Goal: Information Seeking & Learning: Learn about a topic

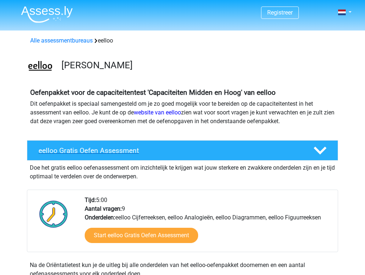
click at [195, 151] on h4 "eelloo Gratis Oefen Assessment" at bounding box center [169, 150] width 263 height 8
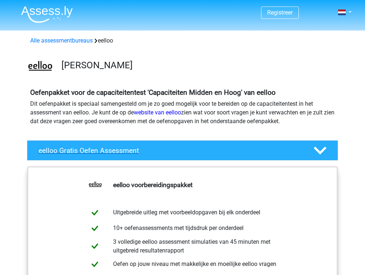
click at [198, 147] on h4 "eelloo Gratis Oefen Assessment" at bounding box center [169, 150] width 263 height 8
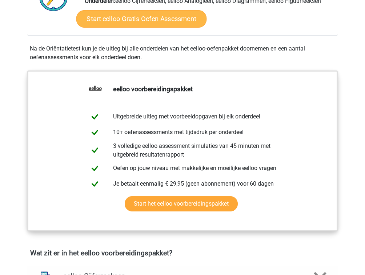
scroll to position [232, 0]
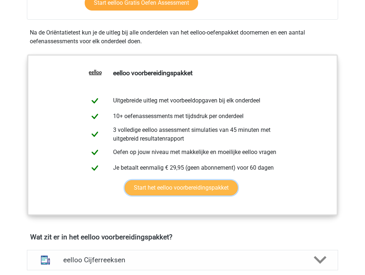
click at [175, 190] on link "Start het eelloo voorbereidingspakket" at bounding box center [181, 187] width 113 height 15
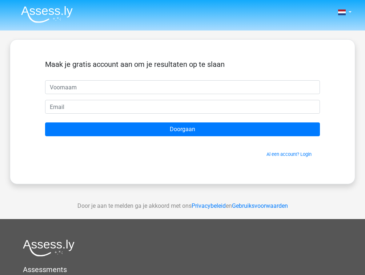
click at [122, 81] on input "text" at bounding box center [182, 87] width 274 height 14
type input "Kai"
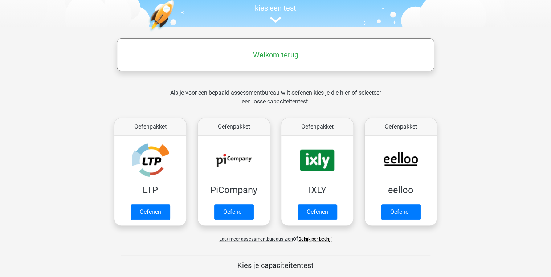
scroll to position [116, 0]
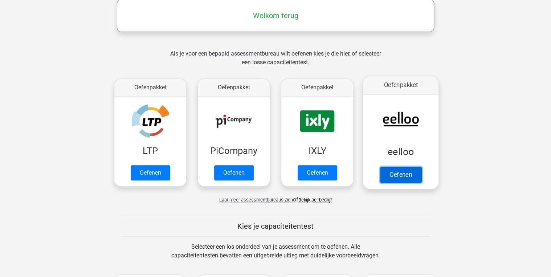
click at [407, 170] on link "Oefenen" at bounding box center [400, 175] width 41 height 16
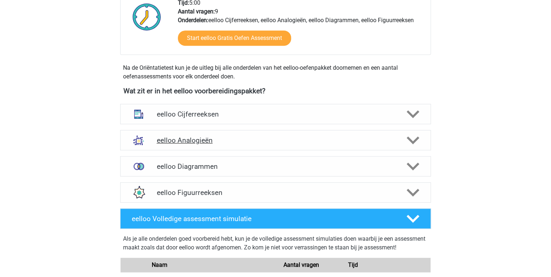
scroll to position [203, 0]
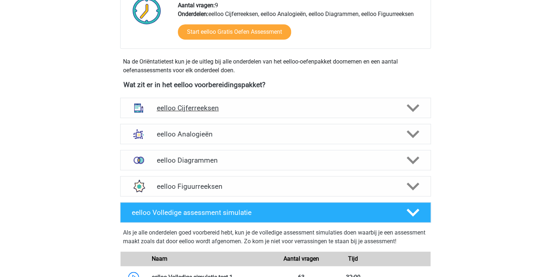
click at [225, 112] on div "eelloo Cijferreeksen" at bounding box center [275, 108] width 311 height 20
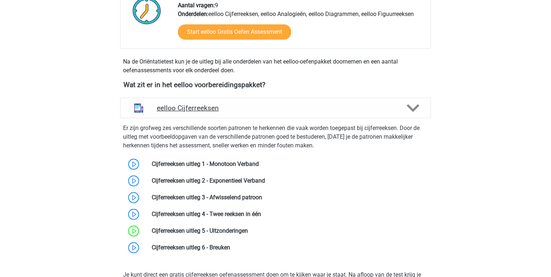
click at [225, 112] on div "eelloo Cijferreeksen" at bounding box center [275, 108] width 311 height 20
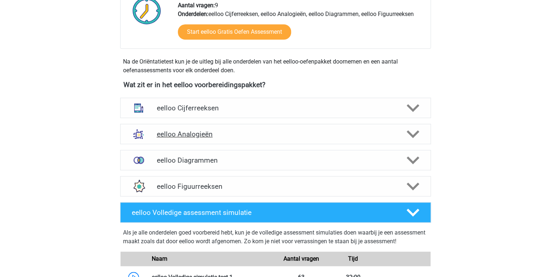
click at [219, 135] on h4 "eelloo Analogieën" at bounding box center [275, 134] width 238 height 8
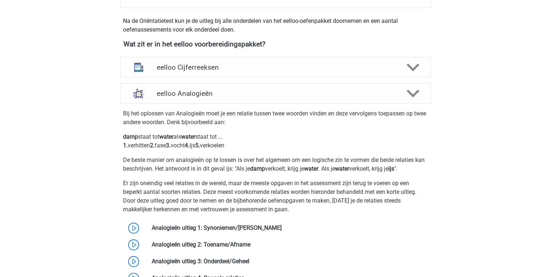
scroll to position [232, 0]
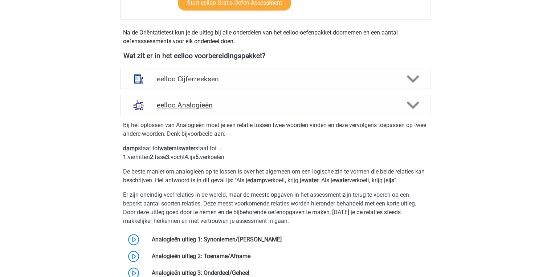
click at [219, 110] on div "eelloo Analogieën" at bounding box center [275, 105] width 311 height 20
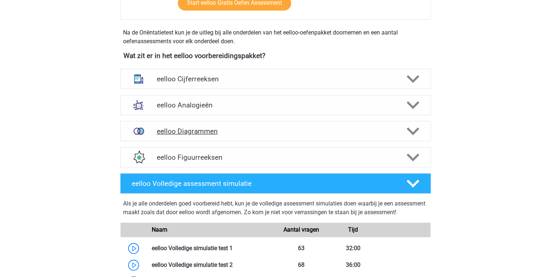
click at [215, 135] on div "eelloo Diagrammen" at bounding box center [275, 131] width 311 height 20
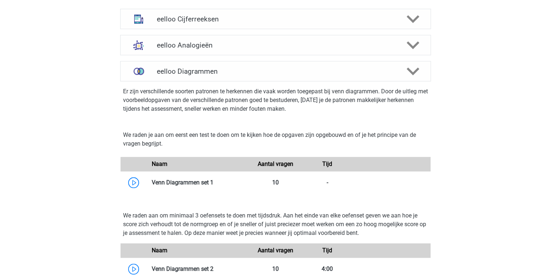
scroll to position [290, 0]
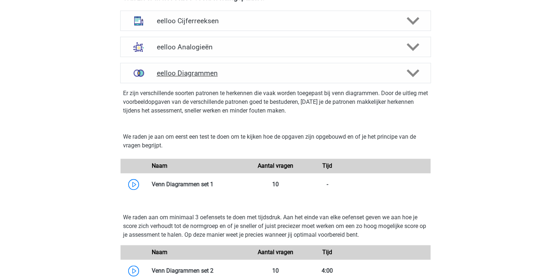
click at [225, 73] on h4 "eelloo Diagrammen" at bounding box center [275, 73] width 238 height 8
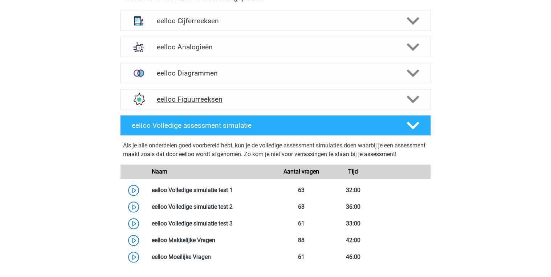
click at [223, 103] on h4 "eelloo Figuurreeksen" at bounding box center [275, 99] width 238 height 8
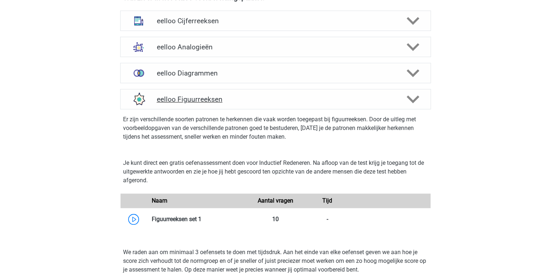
click at [224, 100] on h4 "eelloo Figuurreeksen" at bounding box center [275, 99] width 238 height 8
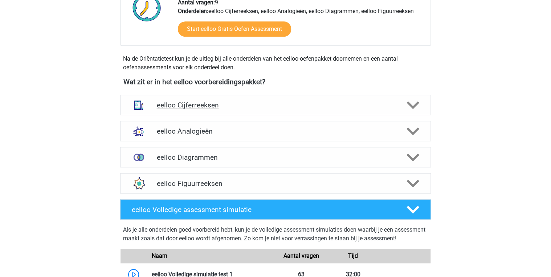
scroll to position [203, 0]
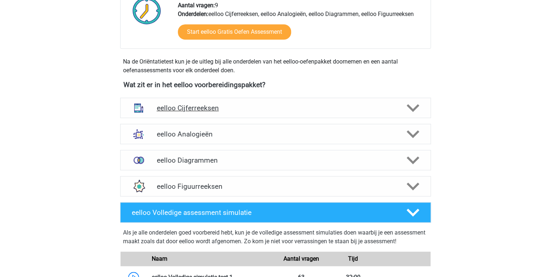
click at [235, 108] on h4 "eelloo Cijferreeksen" at bounding box center [275, 108] width 238 height 8
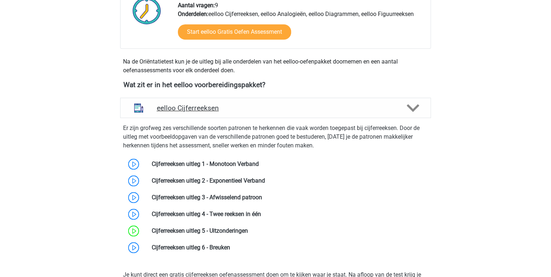
click at [236, 107] on h4 "eelloo Cijferreeksen" at bounding box center [275, 108] width 238 height 8
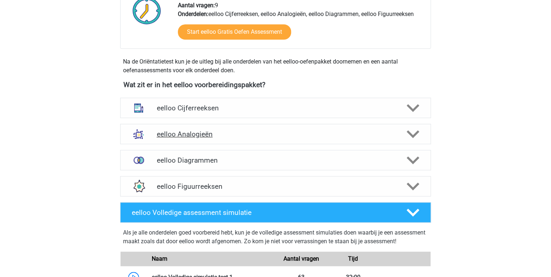
click at [227, 134] on h4 "eelloo Analogieën" at bounding box center [275, 134] width 238 height 8
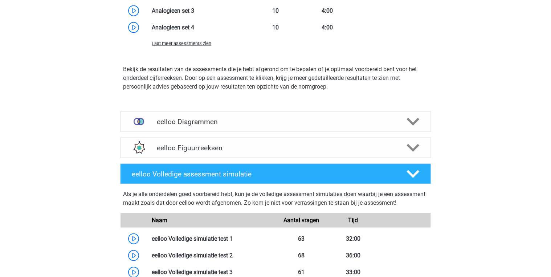
scroll to position [726, 0]
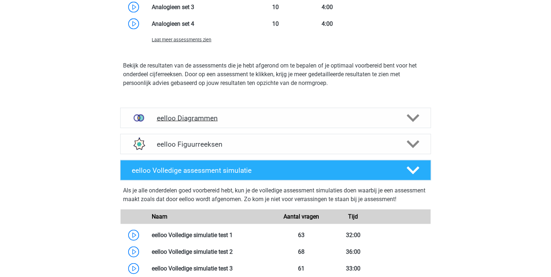
click at [229, 123] on div "eelloo Diagrammen" at bounding box center [275, 118] width 311 height 20
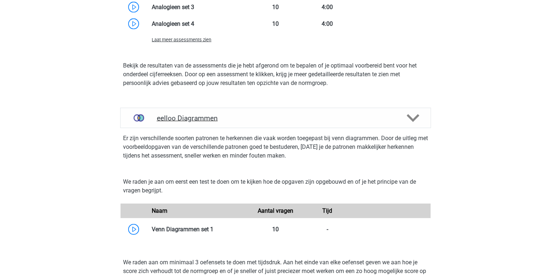
click at [199, 118] on h4 "eelloo Diagrammen" at bounding box center [275, 118] width 238 height 8
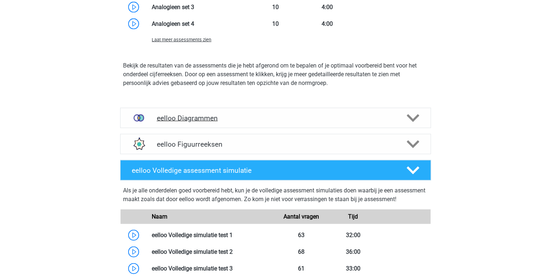
click at [204, 121] on h4 "eelloo Diagrammen" at bounding box center [275, 118] width 238 height 8
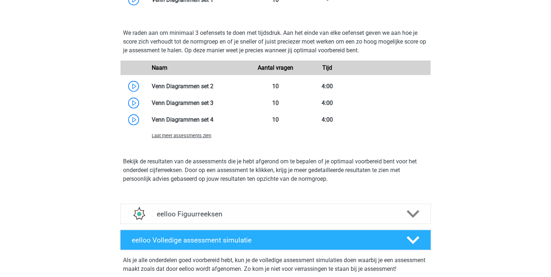
scroll to position [988, 0]
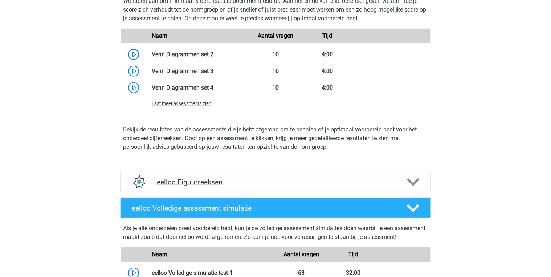
click at [205, 182] on h4 "eelloo Figuurreeksen" at bounding box center [275, 182] width 238 height 8
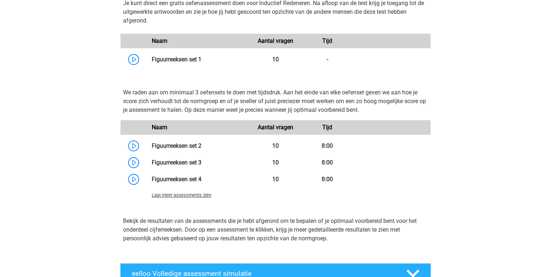
scroll to position [1249, 0]
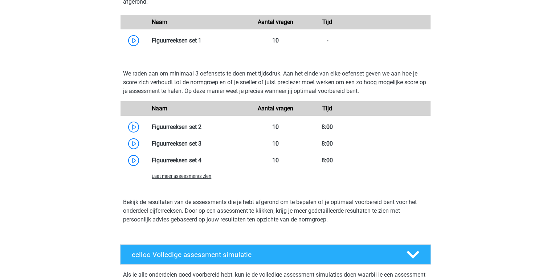
click at [197, 177] on span "Laat meer assessments zien" at bounding box center [182, 176] width 60 height 5
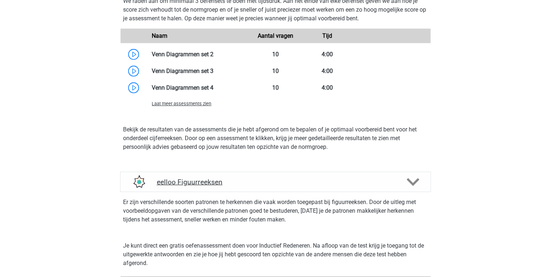
scroll to position [929, 0]
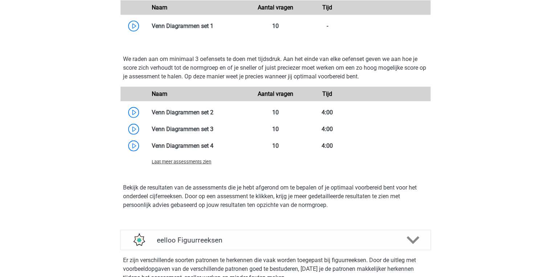
click at [190, 162] on span "Laat meer assessments zien" at bounding box center [182, 161] width 60 height 5
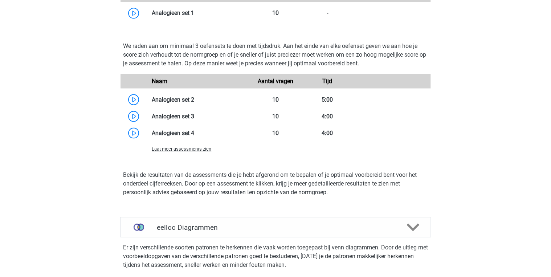
scroll to position [610, 0]
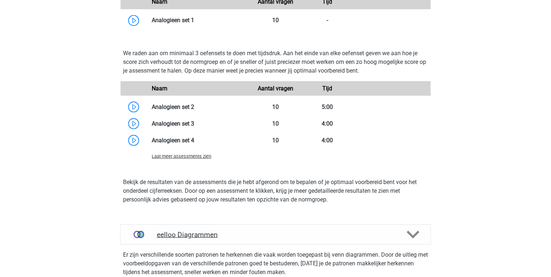
click at [192, 227] on div "eelloo Diagrammen" at bounding box center [275, 234] width 311 height 20
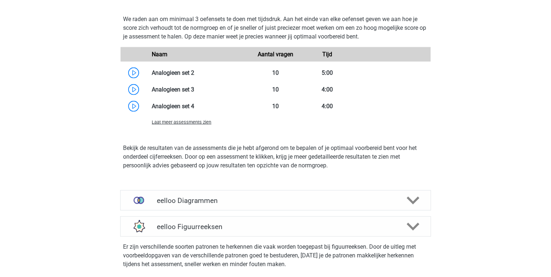
scroll to position [784, 0]
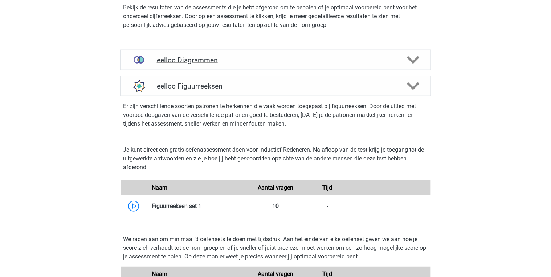
click at [198, 62] on h4 "eelloo Diagrammen" at bounding box center [275, 60] width 238 height 8
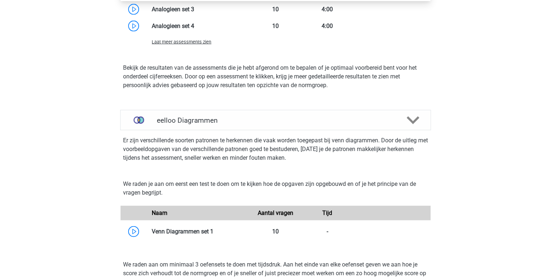
scroll to position [639, 0]
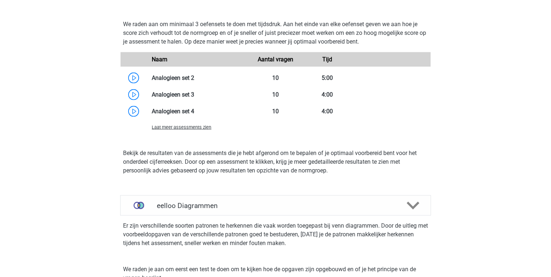
click at [192, 125] on span "Laat meer assessments zien" at bounding box center [182, 126] width 60 height 5
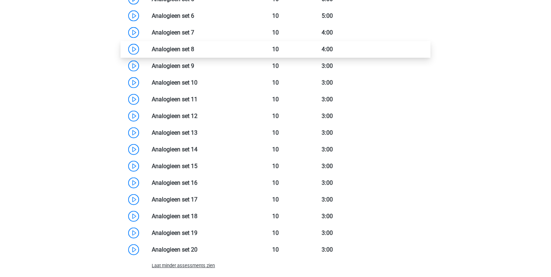
scroll to position [784, 0]
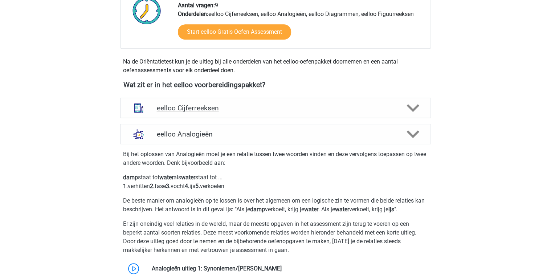
click at [198, 114] on div "eelloo Cijferreeksen" at bounding box center [275, 108] width 311 height 20
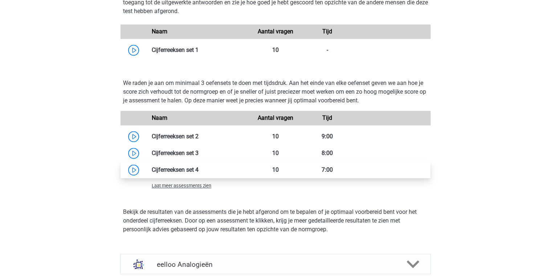
scroll to position [494, 0]
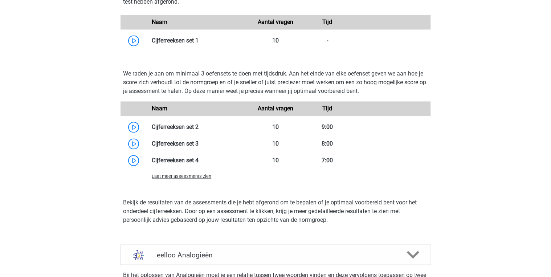
click at [189, 175] on span "Laat meer assessments zien" at bounding box center [182, 176] width 60 height 5
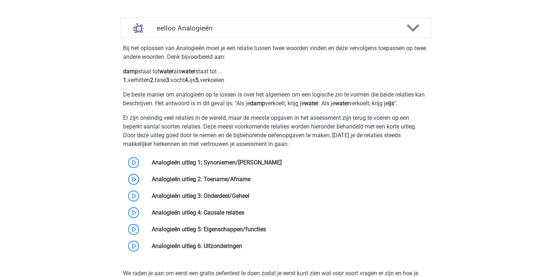
scroll to position [1017, 0]
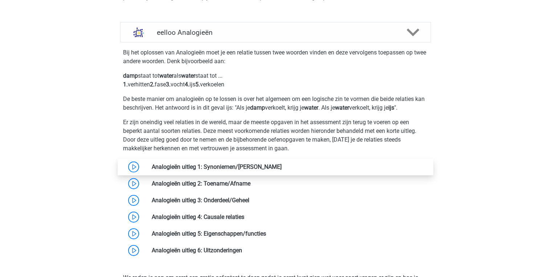
click at [282, 166] on link at bounding box center [282, 166] width 0 height 7
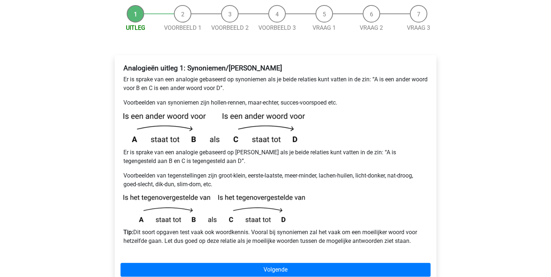
scroll to position [116, 0]
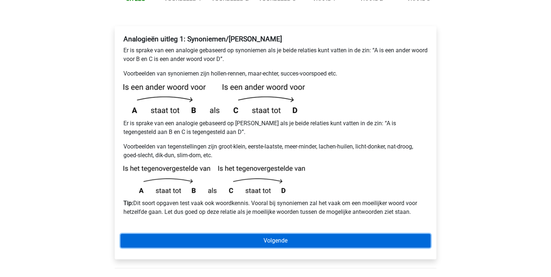
click at [249, 234] on link "Volgende" at bounding box center [276, 241] width 310 height 14
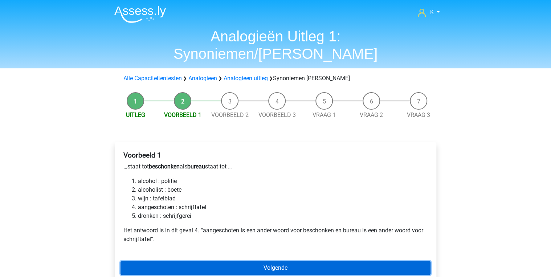
click at [240, 261] on link "Volgende" at bounding box center [276, 268] width 310 height 14
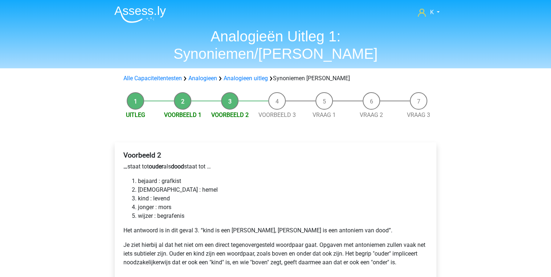
scroll to position [29, 0]
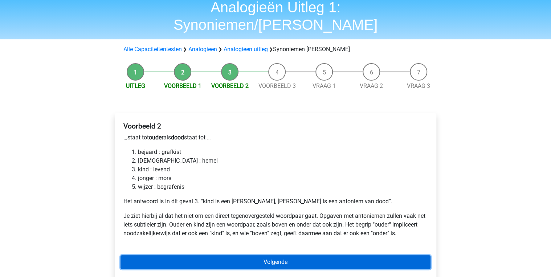
click at [240, 255] on link "Volgende" at bounding box center [276, 262] width 310 height 14
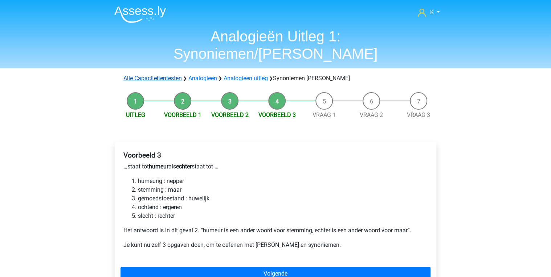
click at [170, 75] on link "Alle Capaciteitentesten" at bounding box center [152, 78] width 58 height 7
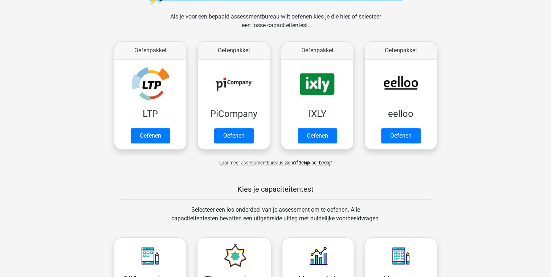
scroll to position [76, 0]
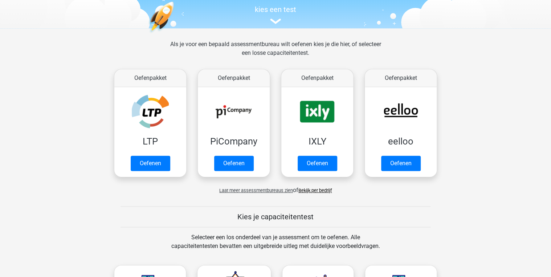
click at [312, 190] on link "Bekijk per bedrijf" at bounding box center [314, 190] width 33 height 5
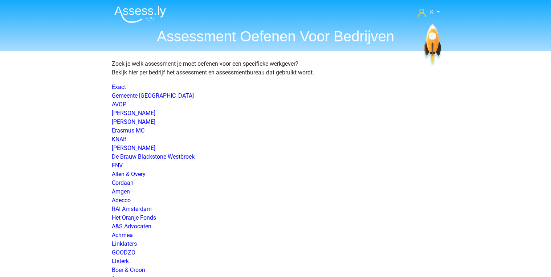
scroll to position [1116, 0]
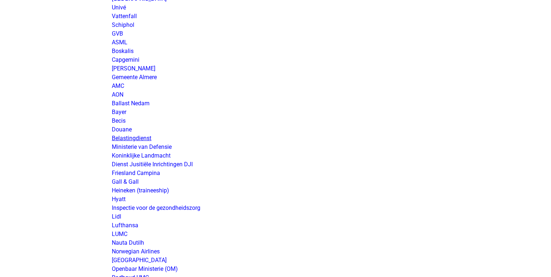
click at [145, 138] on link "Belastingdienst" at bounding box center [132, 138] width 40 height 7
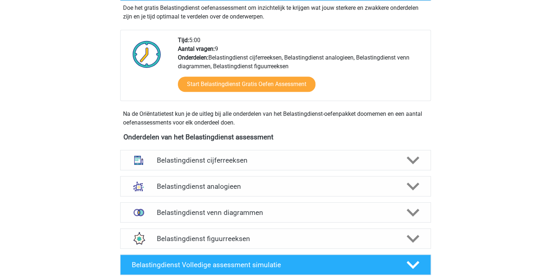
scroll to position [261, 0]
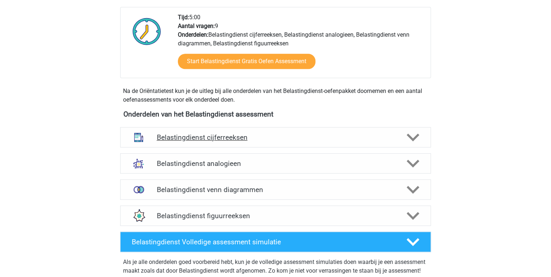
click at [236, 138] on h4 "Belastingdienst cijferreeksen" at bounding box center [275, 137] width 238 height 8
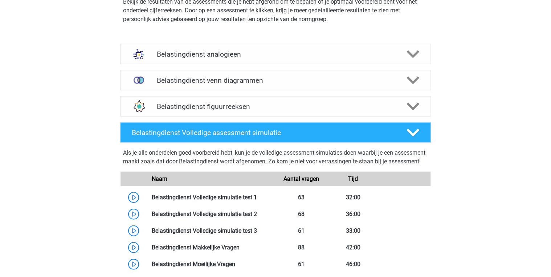
scroll to position [784, 0]
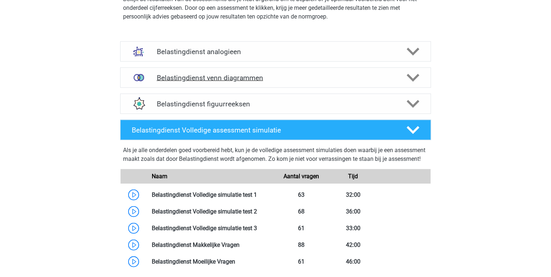
click at [245, 77] on h4 "Belastingdienst venn diagrammen" at bounding box center [275, 78] width 238 height 8
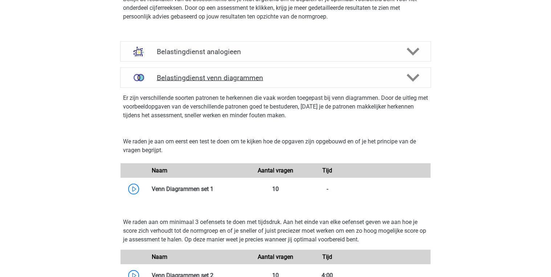
click at [245, 77] on h4 "Belastingdienst venn diagrammen" at bounding box center [275, 78] width 238 height 8
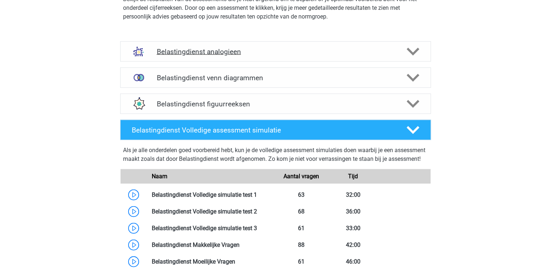
click at [245, 55] on h4 "Belastingdienst analogieen" at bounding box center [275, 52] width 238 height 8
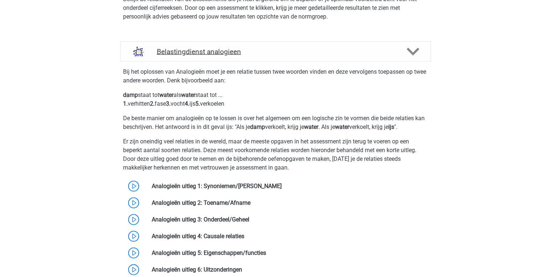
click at [245, 53] on h4 "Belastingdienst analogieen" at bounding box center [275, 52] width 238 height 8
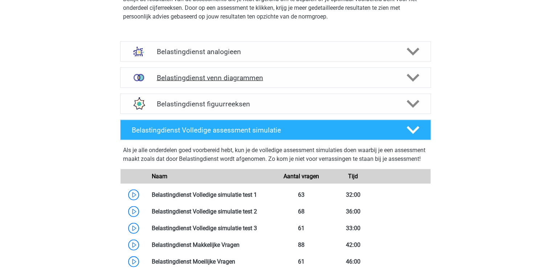
click at [236, 76] on h4 "Belastingdienst venn diagrammen" at bounding box center [275, 78] width 238 height 8
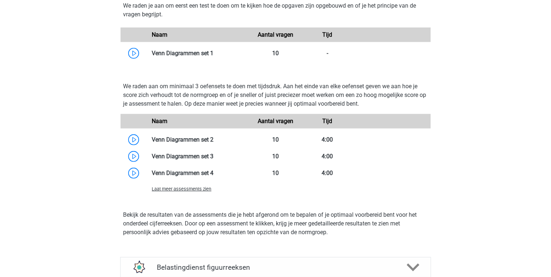
scroll to position [958, 0]
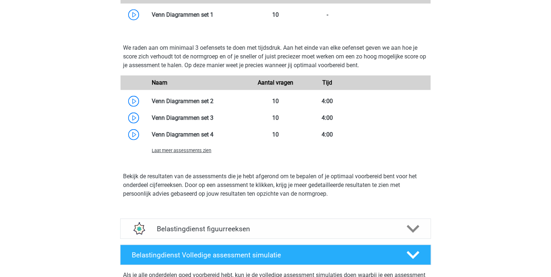
click at [205, 151] on span "Laat meer assessments zien" at bounding box center [182, 150] width 60 height 5
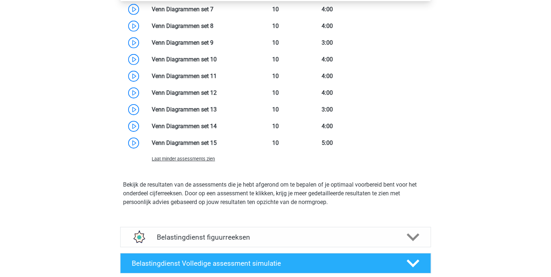
scroll to position [1162, 0]
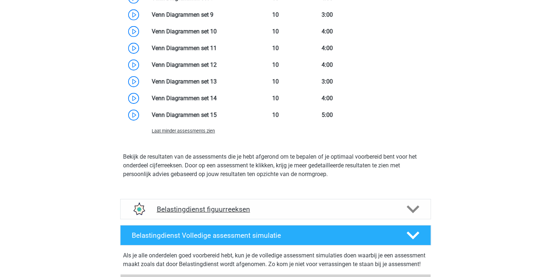
click at [216, 207] on h4 "Belastingdienst figuurreeksen" at bounding box center [275, 209] width 238 height 8
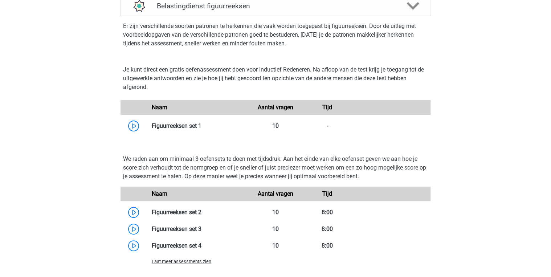
scroll to position [1423, 0]
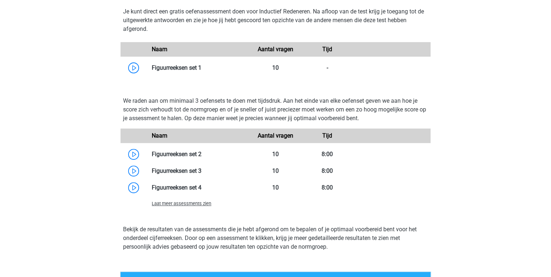
click at [192, 205] on span "Laat meer assessments zien" at bounding box center [182, 203] width 60 height 5
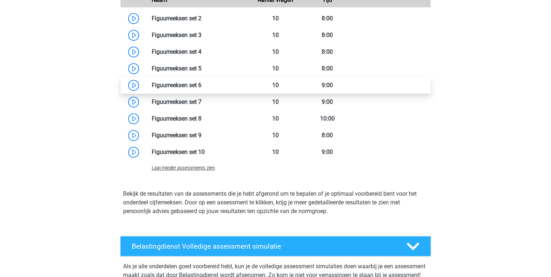
scroll to position [1510, 0]
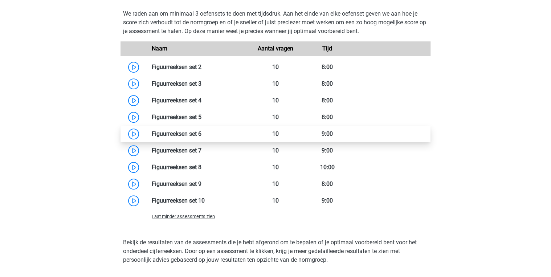
click at [201, 137] on link at bounding box center [201, 133] width 0 height 7
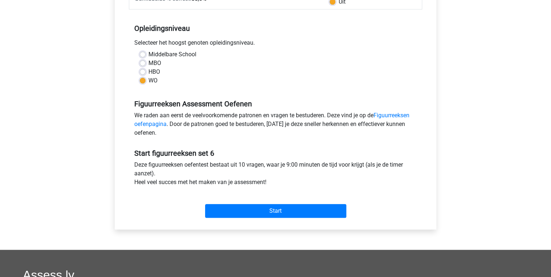
scroll to position [145, 0]
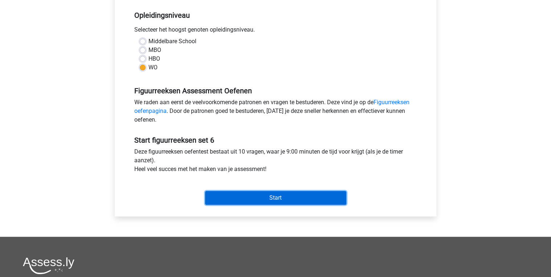
click at [263, 201] on input "Start" at bounding box center [275, 198] width 141 height 14
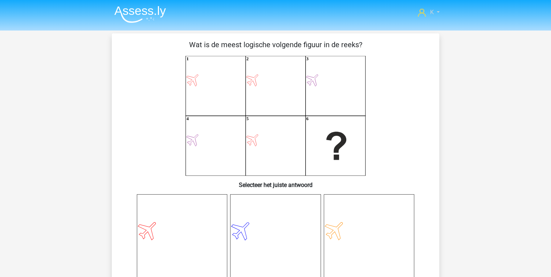
click at [432, 16] on link "K" at bounding box center [429, 12] width 28 height 9
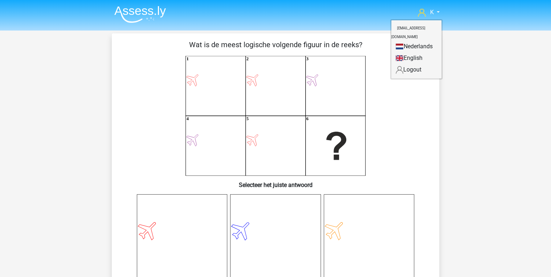
click at [411, 41] on link "Nederlands" at bounding box center [416, 47] width 50 height 12
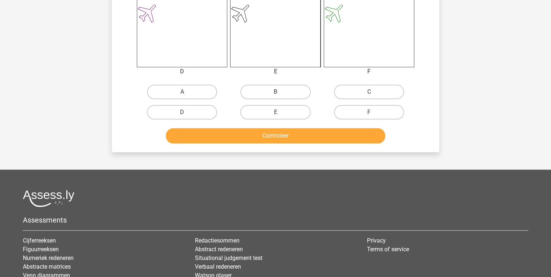
scroll to position [349, 0]
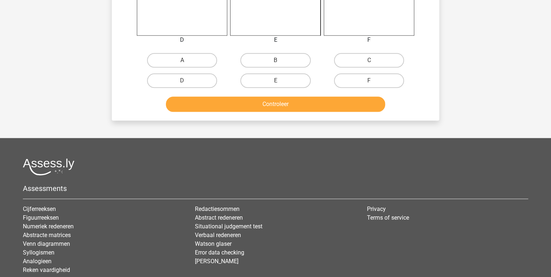
click at [44, 160] on img at bounding box center [49, 166] width 52 height 17
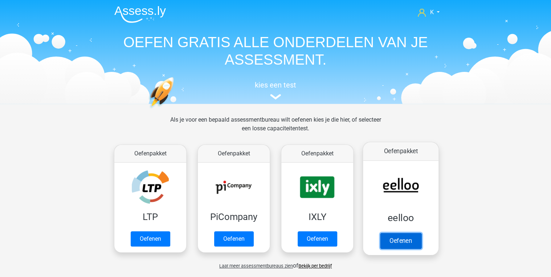
click at [405, 237] on link "Oefenen" at bounding box center [400, 241] width 41 height 16
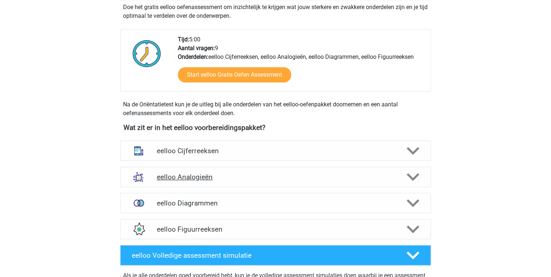
scroll to position [174, 0]
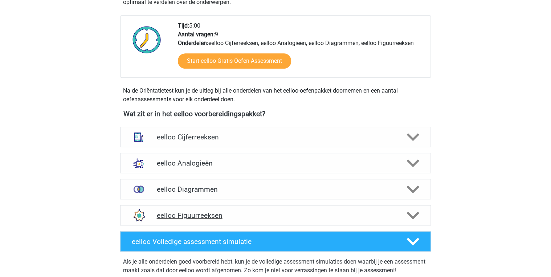
click at [222, 217] on h4 "eelloo Figuurreeksen" at bounding box center [275, 215] width 238 height 8
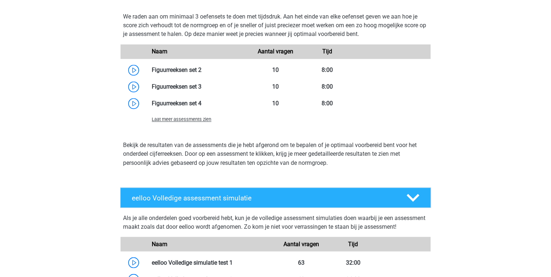
scroll to position [552, 0]
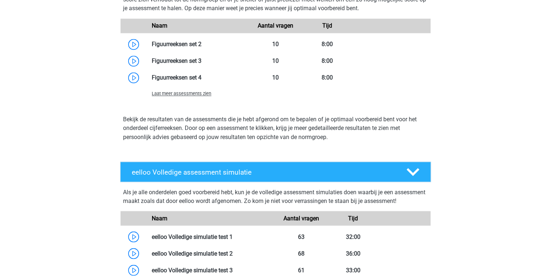
click at [188, 92] on span "Laat meer assessments zien" at bounding box center [182, 93] width 60 height 5
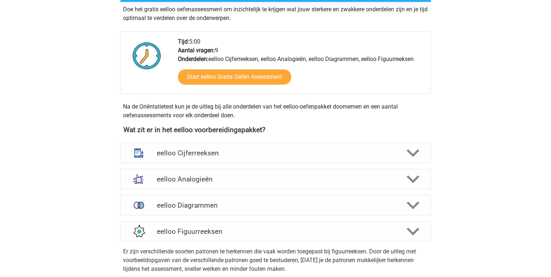
scroll to position [145, 0]
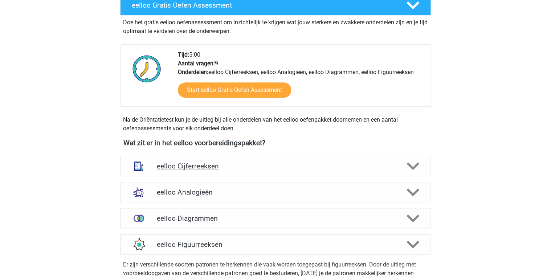
click at [198, 164] on h4 "eelloo Cijferreeksen" at bounding box center [275, 166] width 238 height 8
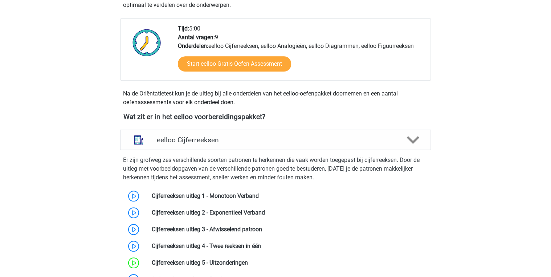
scroll to position [203, 0]
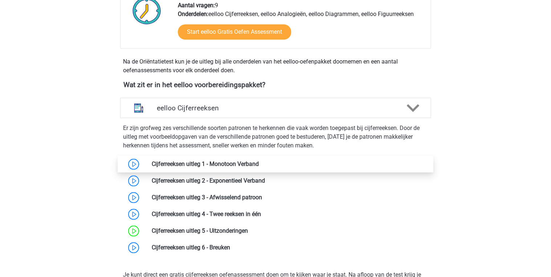
click at [259, 166] on link at bounding box center [259, 163] width 0 height 7
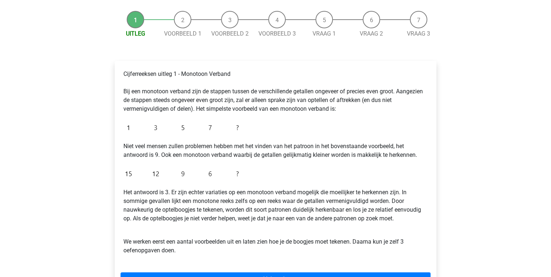
scroll to position [116, 0]
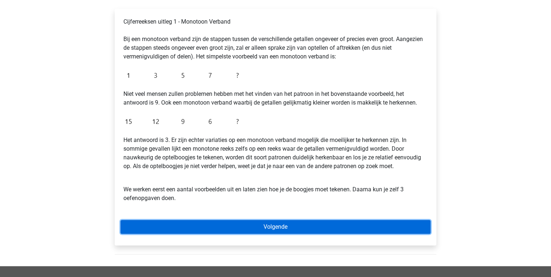
click at [233, 225] on link "Volgende" at bounding box center [276, 227] width 310 height 14
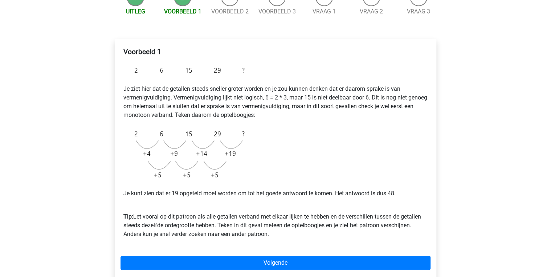
scroll to position [87, 0]
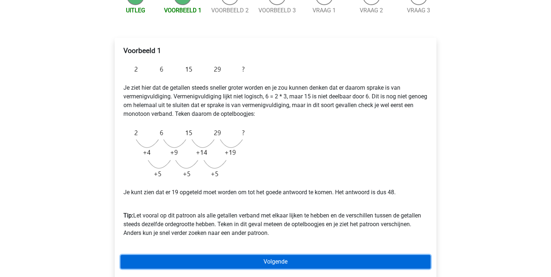
click at [239, 257] on link "Volgende" at bounding box center [276, 262] width 310 height 14
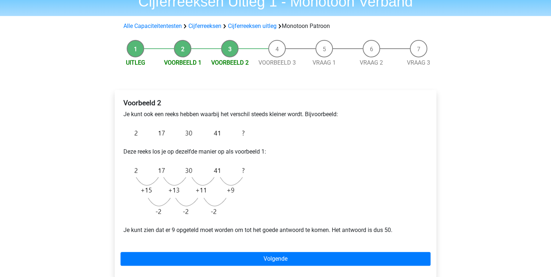
scroll to position [58, 0]
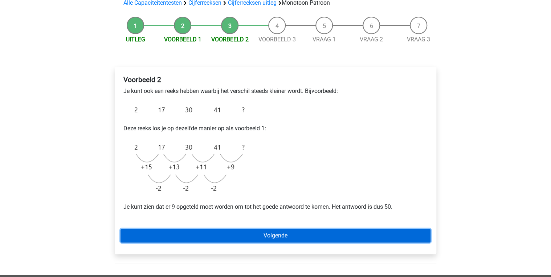
click at [253, 240] on link "Volgende" at bounding box center [276, 236] width 310 height 14
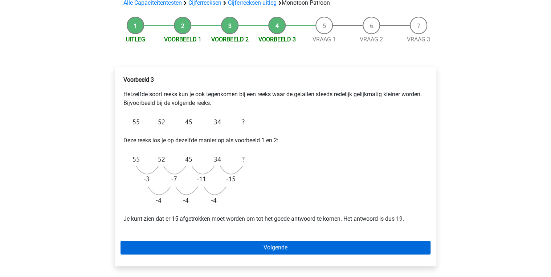
scroll to position [87, 0]
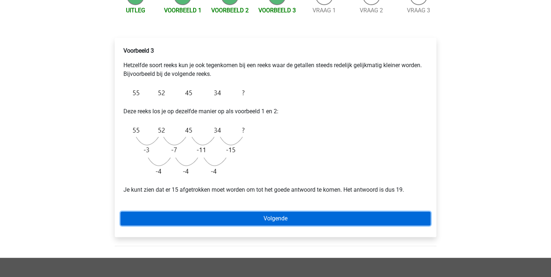
click at [256, 218] on link "Volgende" at bounding box center [276, 219] width 310 height 14
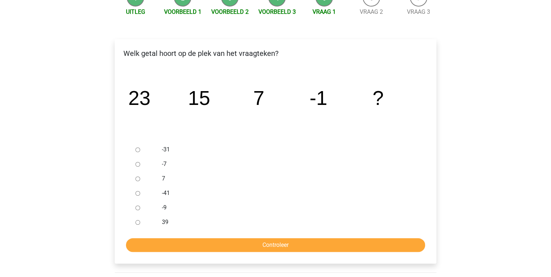
scroll to position [87, 0]
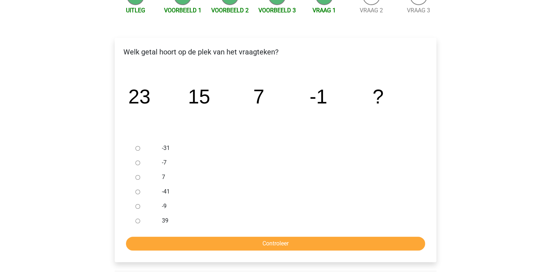
click at [164, 164] on label "-7" at bounding box center [287, 162] width 251 height 9
click at [140, 164] on input "-7" at bounding box center [137, 162] width 5 height 5
radio input "true"
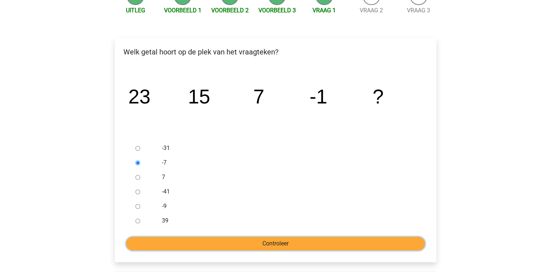
click at [218, 245] on input "Controleer" at bounding box center [275, 244] width 299 height 14
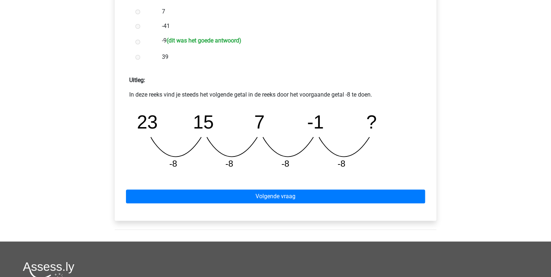
scroll to position [261, 0]
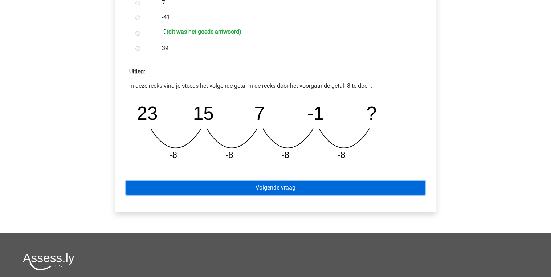
click at [276, 188] on link "Volgende vraag" at bounding box center [275, 188] width 299 height 14
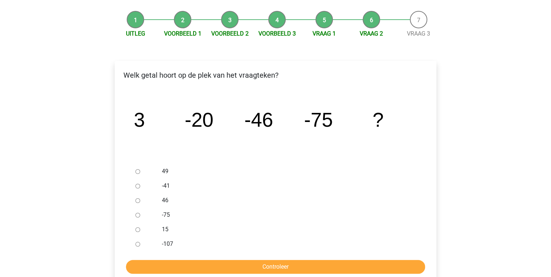
scroll to position [87, 0]
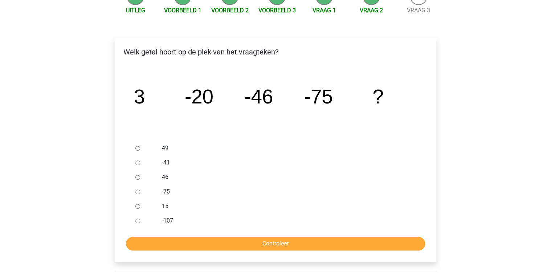
click at [167, 221] on label "-107" at bounding box center [287, 220] width 251 height 9
click at [140, 221] on input "-107" at bounding box center [137, 221] width 5 height 5
radio input "true"
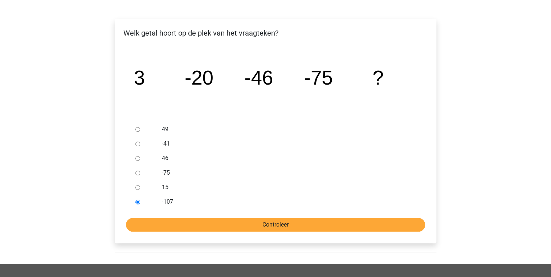
scroll to position [116, 0]
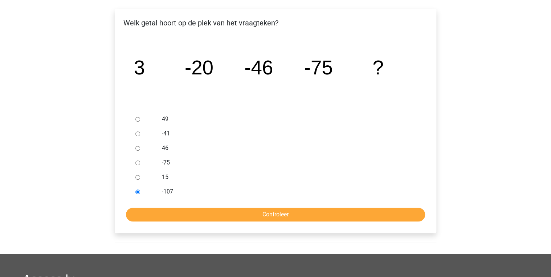
click at [162, 164] on label "-75" at bounding box center [287, 162] width 251 height 9
click at [140, 164] on input "-75" at bounding box center [137, 162] width 5 height 5
radio input "true"
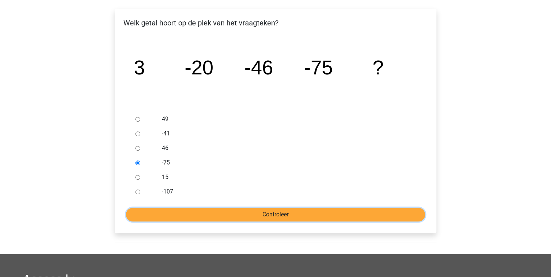
click at [205, 212] on input "Controleer" at bounding box center [275, 215] width 299 height 14
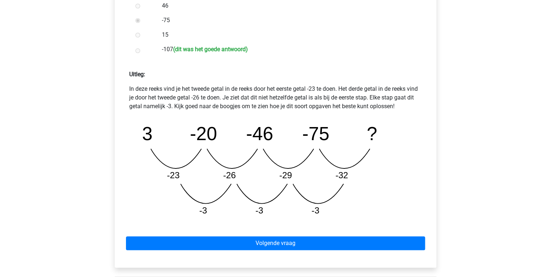
scroll to position [261, 0]
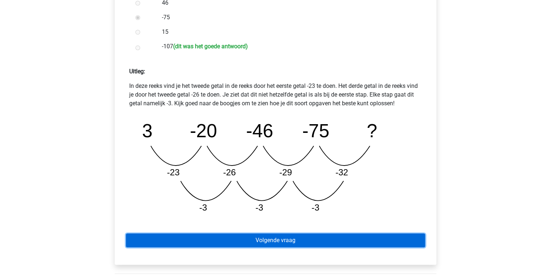
click at [243, 239] on link "Volgende vraag" at bounding box center [275, 240] width 299 height 14
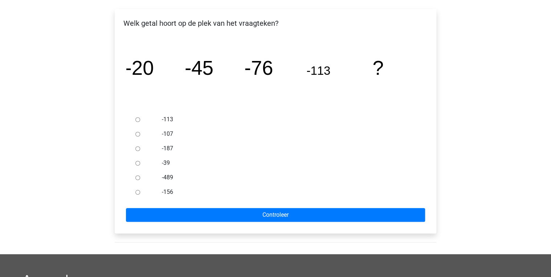
scroll to position [116, 0]
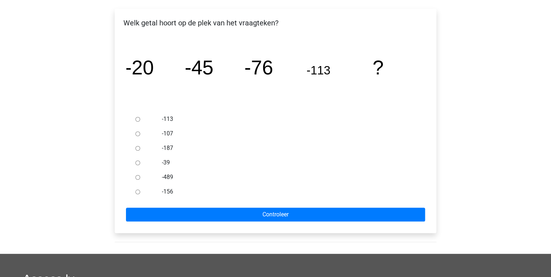
click at [170, 195] on label "-156" at bounding box center [287, 191] width 251 height 9
click at [140, 194] on input "-156" at bounding box center [137, 192] width 5 height 5
radio input "true"
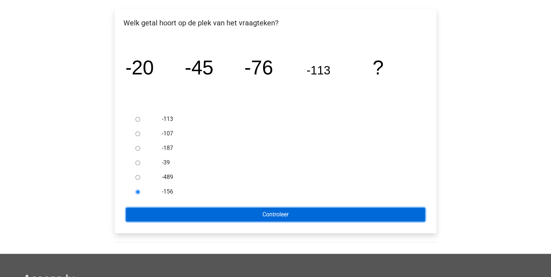
click at [189, 212] on input "Controleer" at bounding box center [275, 215] width 299 height 14
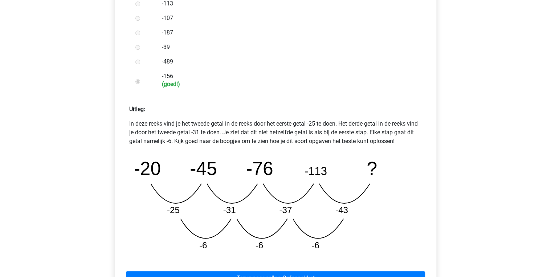
scroll to position [349, 0]
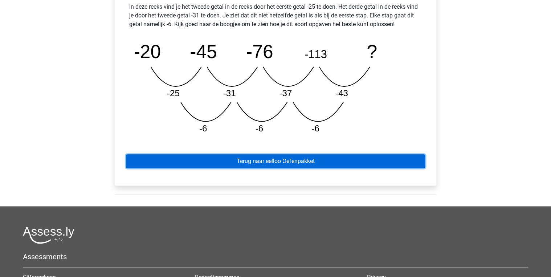
click at [279, 167] on link "Terug naar eelloo Oefenpakket" at bounding box center [275, 161] width 299 height 14
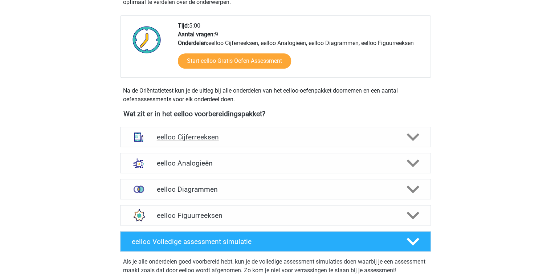
click at [207, 134] on h4 "eelloo Cijferreeksen" at bounding box center [275, 137] width 238 height 8
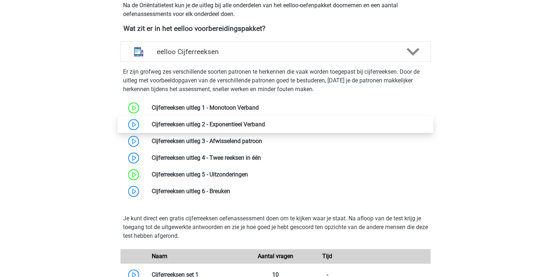
scroll to position [261, 0]
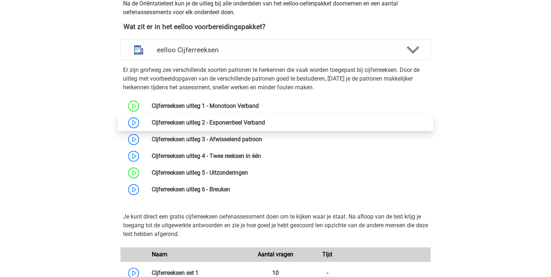
click at [265, 119] on link at bounding box center [265, 122] width 0 height 7
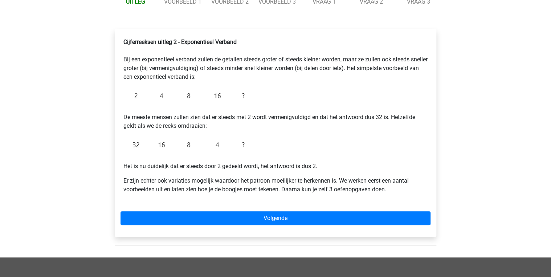
scroll to position [58, 0]
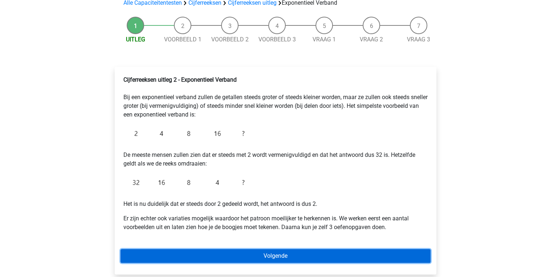
click at [288, 256] on link "Volgende" at bounding box center [276, 256] width 310 height 14
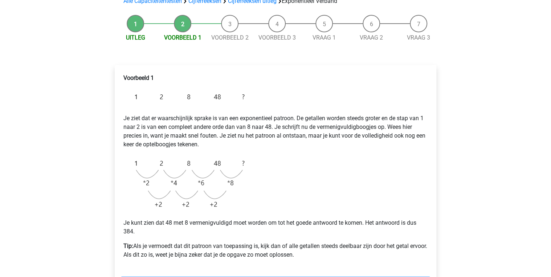
scroll to position [87, 0]
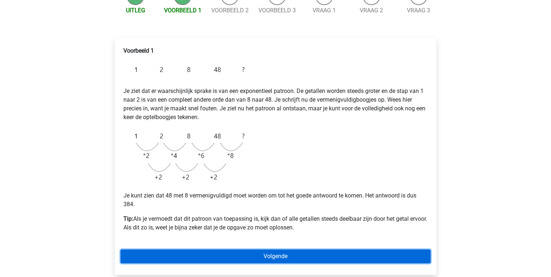
click at [288, 256] on link "Volgende" at bounding box center [276, 256] width 310 height 14
click at [302, 254] on link "Volgende" at bounding box center [276, 256] width 310 height 14
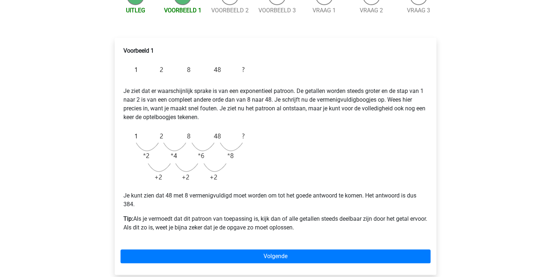
click at [296, 248] on div "Voorbeeld 1 Je ziet dat er waarschijnlijk sprake is van een exponentieel patroo…" at bounding box center [276, 156] width 322 height 237
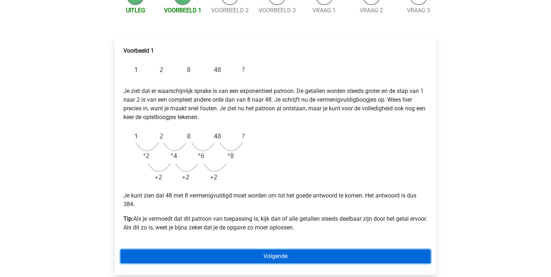
click at [296, 255] on link "Volgende" at bounding box center [276, 256] width 310 height 14
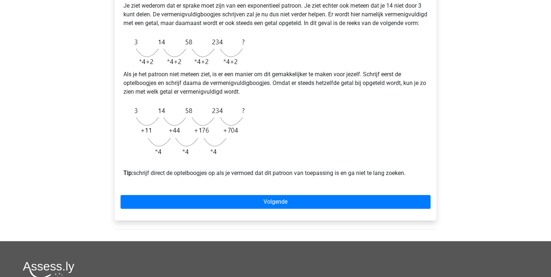
scroll to position [174, 0]
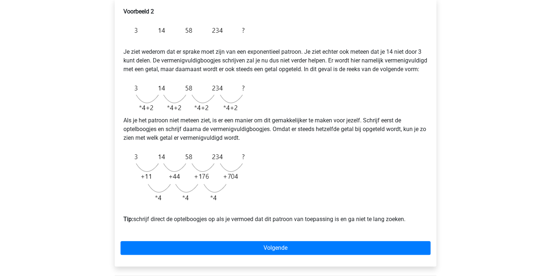
scroll to position [116, 0]
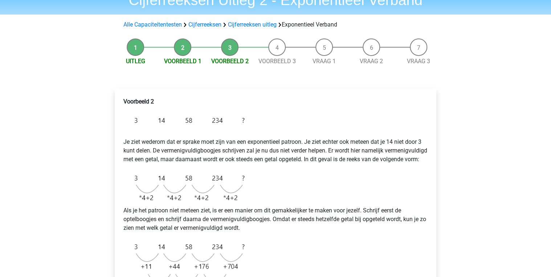
scroll to position [116, 0]
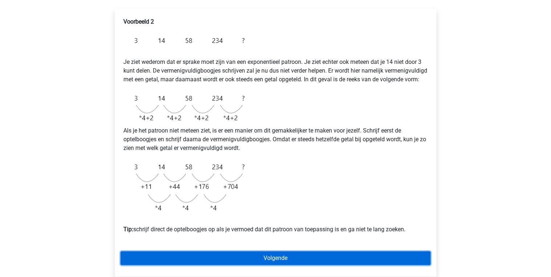
click at [253, 264] on link "Volgende" at bounding box center [276, 258] width 310 height 14
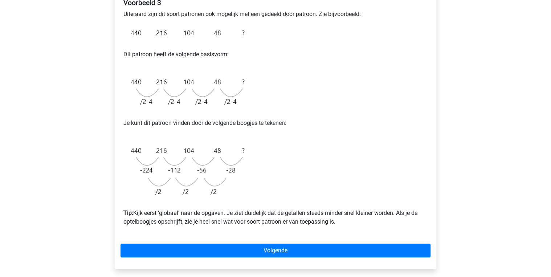
scroll to position [145, 0]
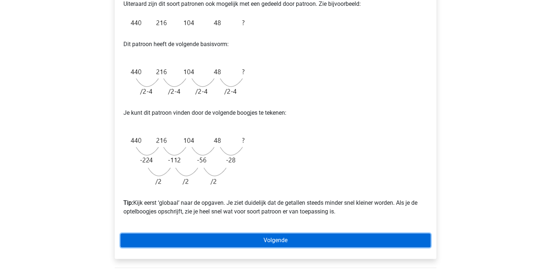
click at [269, 240] on link "Volgende" at bounding box center [276, 240] width 310 height 14
click at [294, 241] on link "Volgende" at bounding box center [276, 240] width 310 height 14
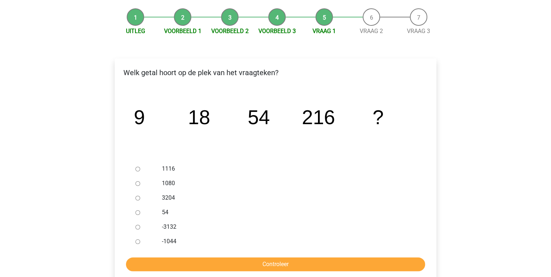
scroll to position [58, 0]
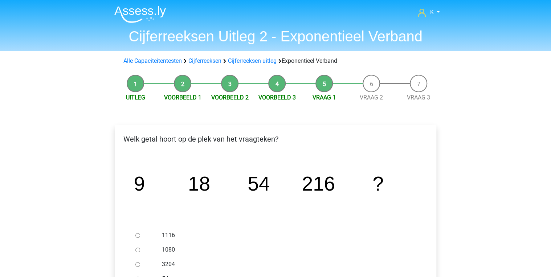
click at [165, 251] on label "1080" at bounding box center [287, 249] width 251 height 9
click at [140, 251] on input "1080" at bounding box center [137, 250] width 5 height 5
radio input "true"
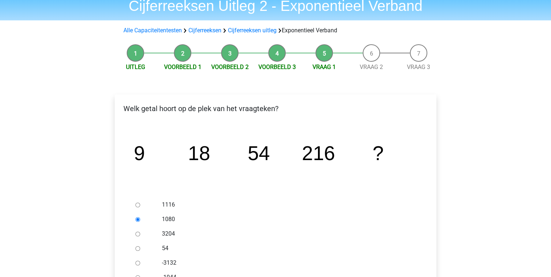
scroll to position [145, 0]
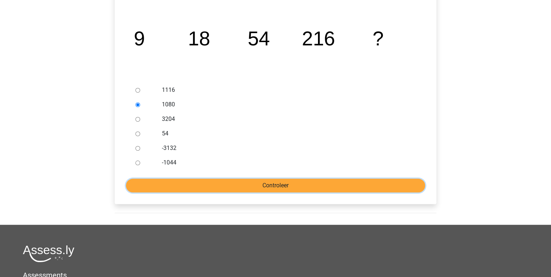
click at [251, 184] on input "Controleer" at bounding box center [275, 186] width 299 height 14
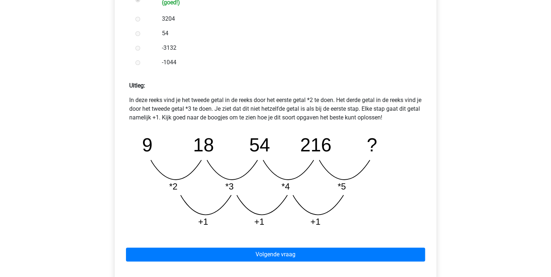
scroll to position [349, 0]
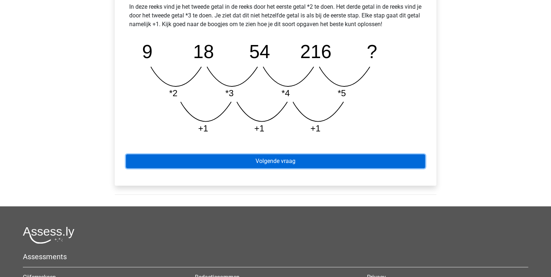
click at [295, 161] on link "Volgende vraag" at bounding box center [275, 161] width 299 height 14
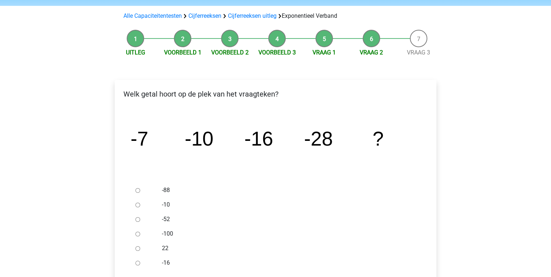
scroll to position [58, 0]
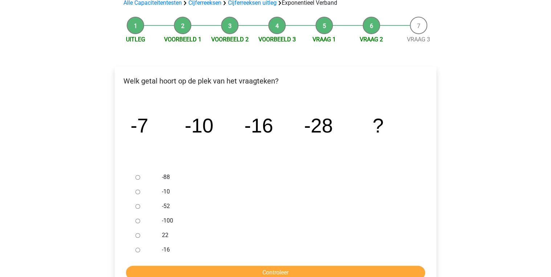
click at [167, 209] on label "-52" at bounding box center [287, 206] width 251 height 9
click at [140, 209] on input "-52" at bounding box center [137, 206] width 5 height 5
radio input "true"
click at [261, 269] on input "Controleer" at bounding box center [275, 273] width 299 height 14
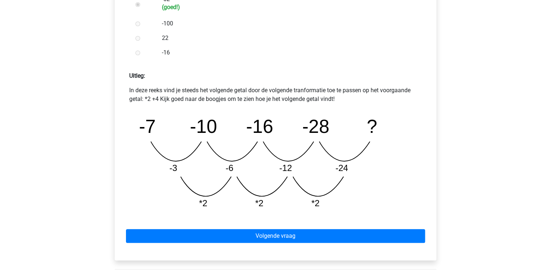
scroll to position [319, 0]
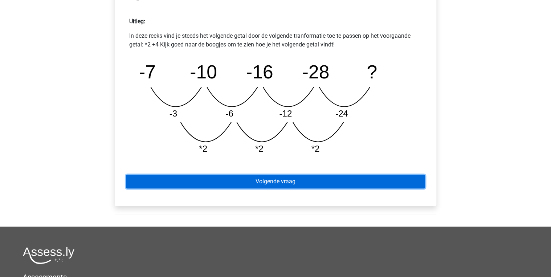
click at [314, 181] on link "Volgende vraag" at bounding box center [275, 182] width 299 height 14
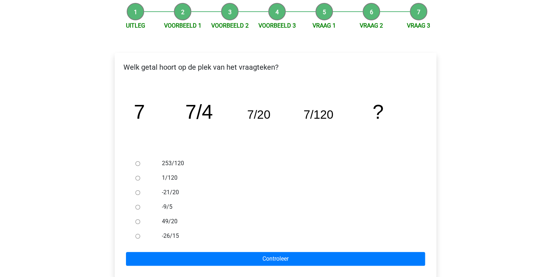
scroll to position [87, 0]
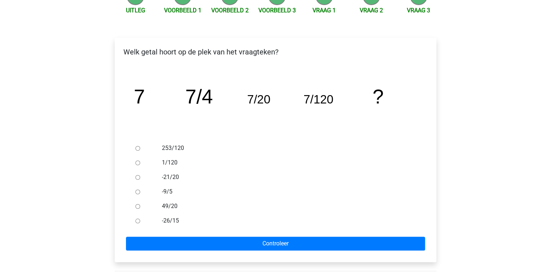
click at [160, 159] on div "1/120" at bounding box center [287, 162] width 262 height 15
click at [171, 164] on label "1/120" at bounding box center [287, 162] width 251 height 9
click at [140, 164] on input "1/120" at bounding box center [137, 162] width 5 height 5
radio input "true"
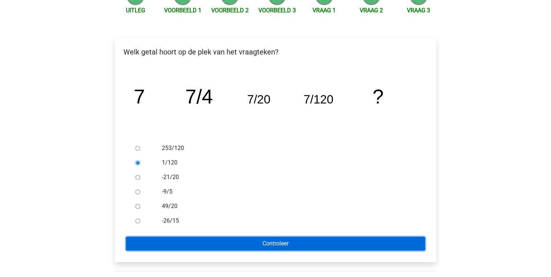
click at [249, 249] on input "Controleer" at bounding box center [275, 244] width 299 height 14
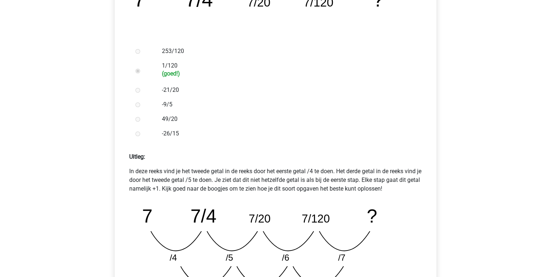
scroll to position [319, 0]
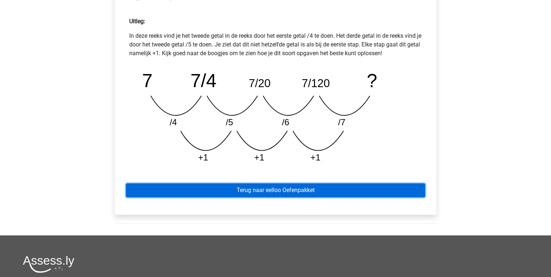
click at [274, 193] on link "Terug naar eelloo Oefenpakket" at bounding box center [275, 190] width 299 height 14
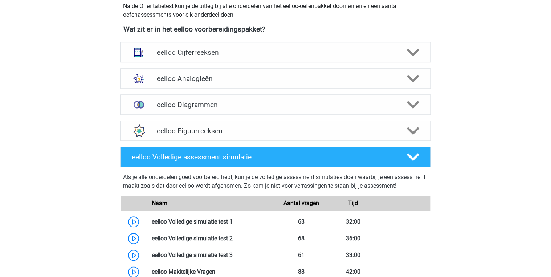
scroll to position [261, 0]
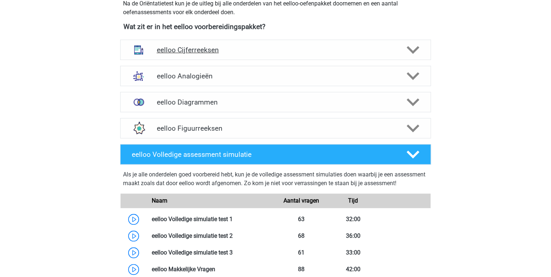
click at [253, 50] on h4 "eelloo Cijferreeksen" at bounding box center [275, 50] width 238 height 8
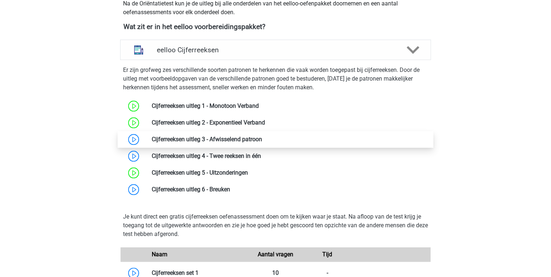
click at [262, 139] on link at bounding box center [262, 139] width 0 height 7
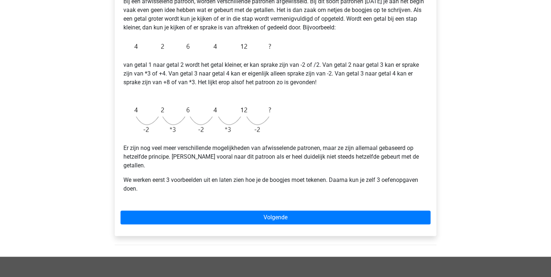
scroll to position [174, 0]
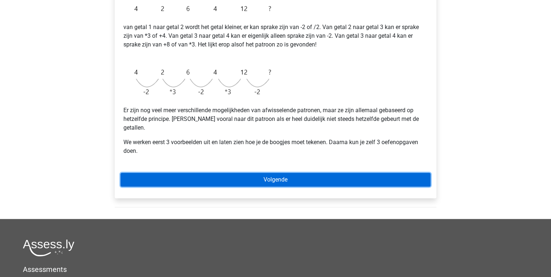
click at [193, 173] on link "Volgende" at bounding box center [276, 180] width 310 height 14
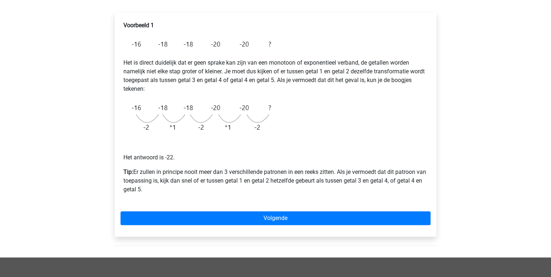
scroll to position [116, 0]
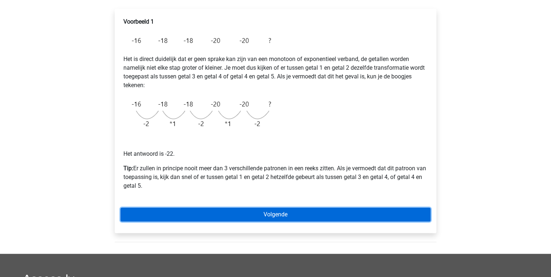
click at [257, 212] on link "Volgende" at bounding box center [276, 215] width 310 height 14
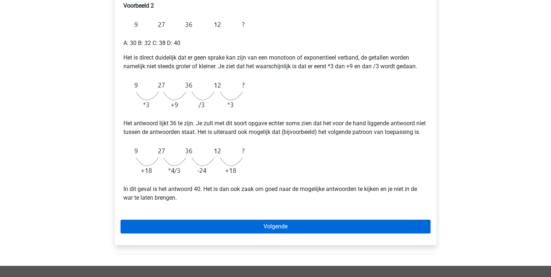
scroll to position [145, 0]
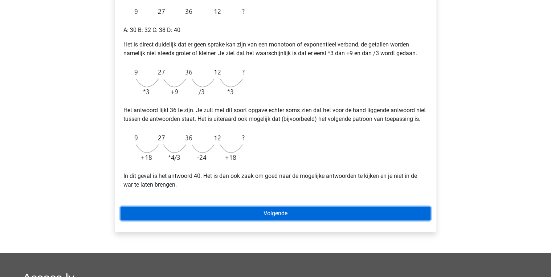
click at [215, 220] on link "Volgende" at bounding box center [276, 214] width 310 height 14
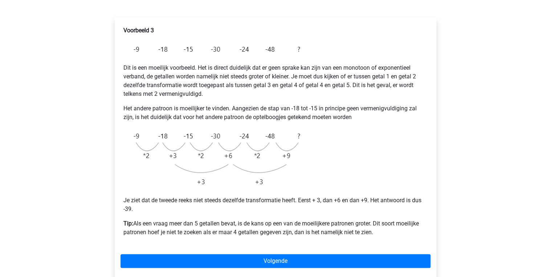
scroll to position [116, 0]
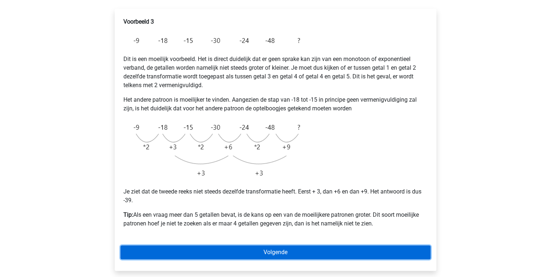
click at [222, 256] on link "Volgende" at bounding box center [276, 252] width 310 height 14
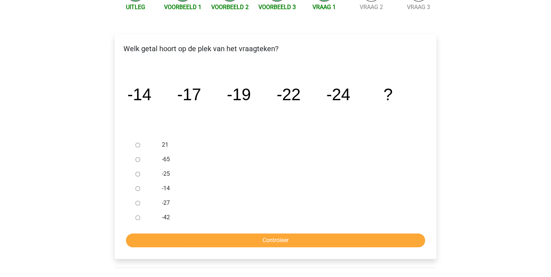
scroll to position [116, 0]
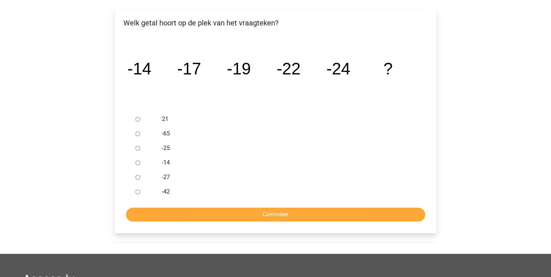
click at [164, 176] on label "-27" at bounding box center [287, 177] width 251 height 9
click at [140, 176] on input "-27" at bounding box center [137, 177] width 5 height 5
radio input "true"
click at [203, 212] on input "Controleer" at bounding box center [275, 215] width 299 height 14
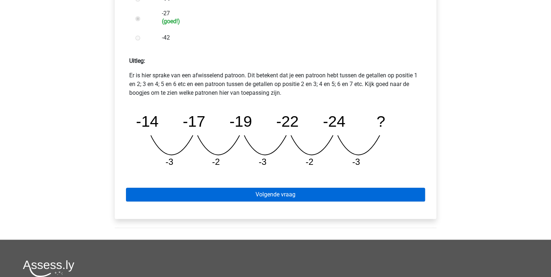
scroll to position [290, 0]
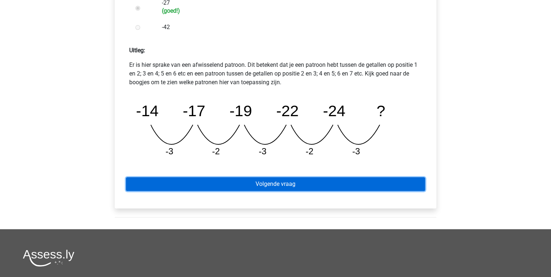
click at [285, 189] on link "Volgende vraag" at bounding box center [275, 184] width 299 height 14
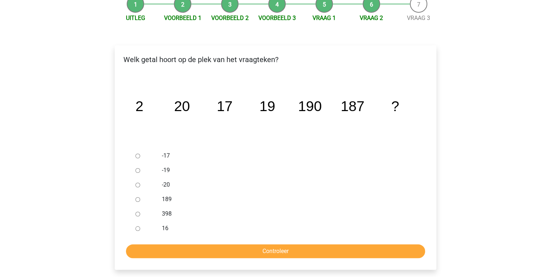
scroll to position [87, 0]
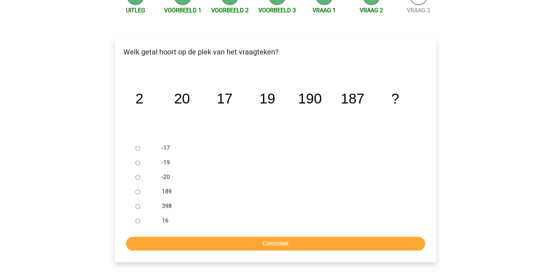
click at [163, 196] on div "189" at bounding box center [287, 191] width 262 height 15
click at [164, 193] on label "189" at bounding box center [287, 191] width 251 height 9
click at [140, 193] on input "189" at bounding box center [137, 192] width 5 height 5
radio input "true"
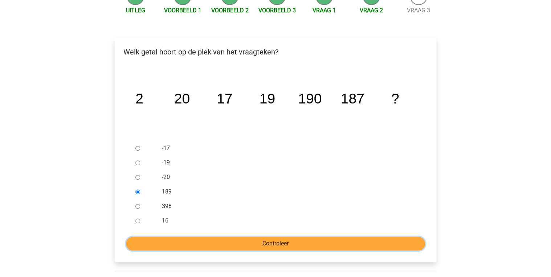
click at [223, 246] on input "Controleer" at bounding box center [275, 244] width 299 height 14
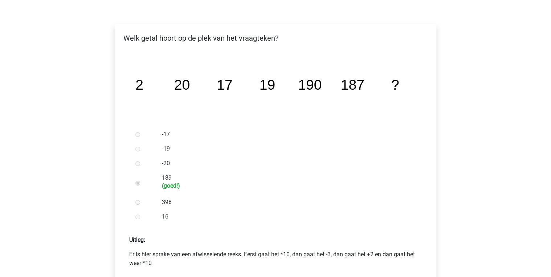
scroll to position [261, 0]
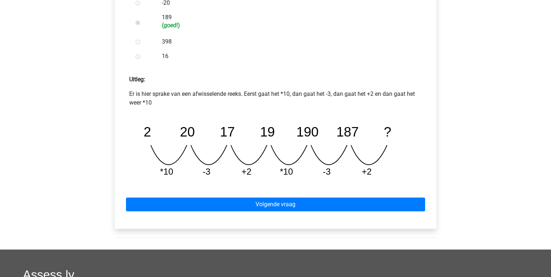
click at [406, 195] on div "Volgende vraag" at bounding box center [276, 203] width 310 height 40
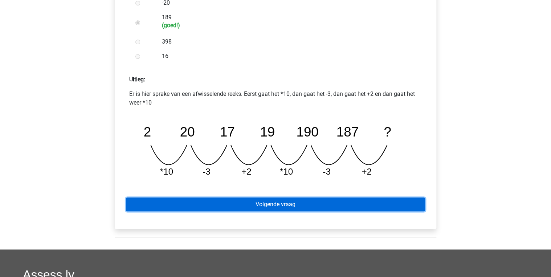
click at [402, 201] on link "Volgende vraag" at bounding box center [275, 205] width 299 height 14
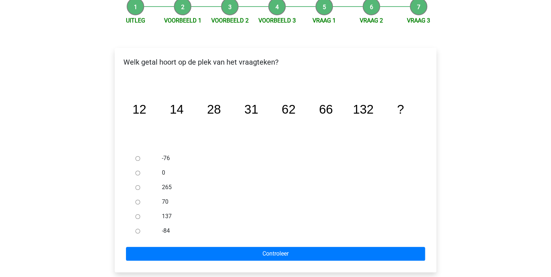
scroll to position [87, 0]
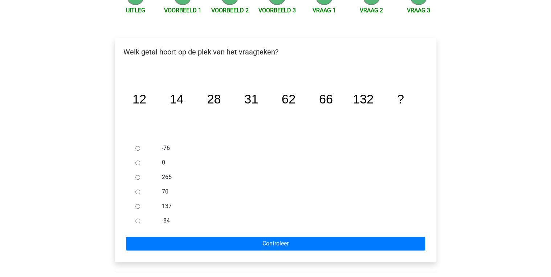
click at [163, 208] on label "137" at bounding box center [287, 206] width 251 height 9
click at [140, 208] on input "137" at bounding box center [137, 206] width 5 height 5
radio input "true"
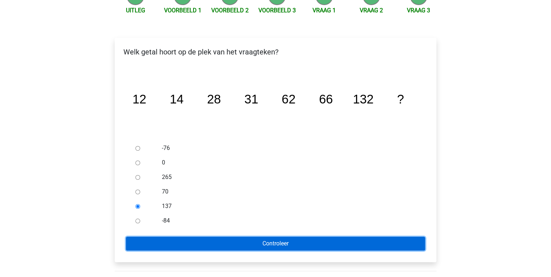
click at [183, 240] on input "Controleer" at bounding box center [275, 244] width 299 height 14
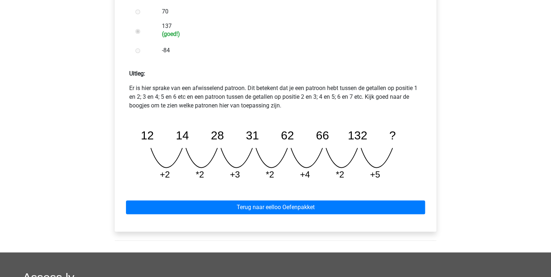
scroll to position [290, 0]
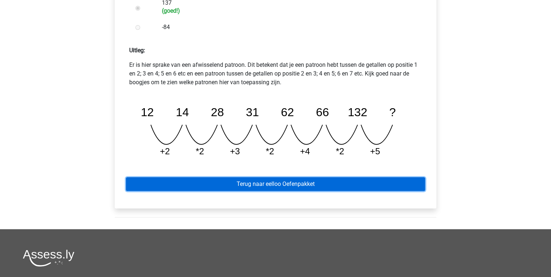
click at [264, 180] on link "Terug naar eelloo Oefenpakket" at bounding box center [275, 184] width 299 height 14
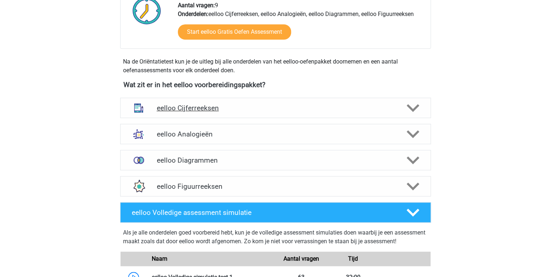
click at [212, 108] on h4 "eelloo Cijferreeksen" at bounding box center [275, 108] width 238 height 8
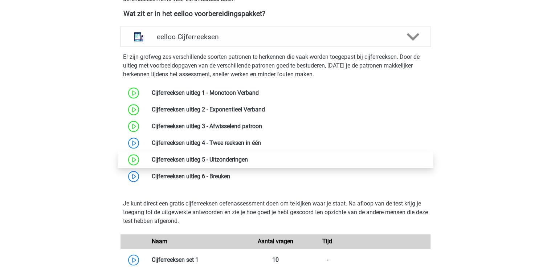
scroll to position [290, 0]
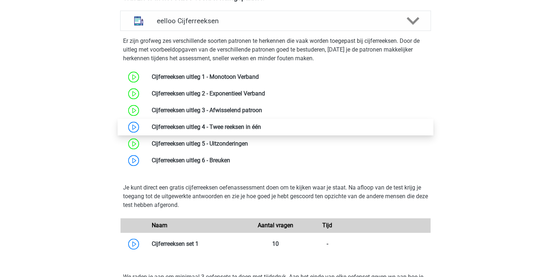
click at [261, 130] on link at bounding box center [261, 126] width 0 height 7
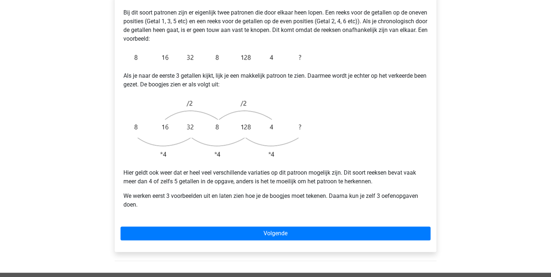
scroll to position [174, 0]
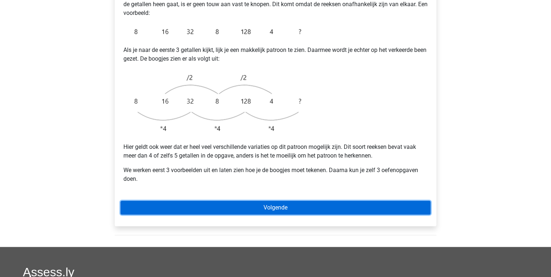
click at [219, 201] on link "Volgende" at bounding box center [276, 208] width 310 height 14
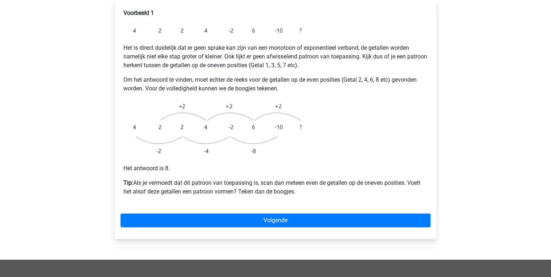
scroll to position [145, 0]
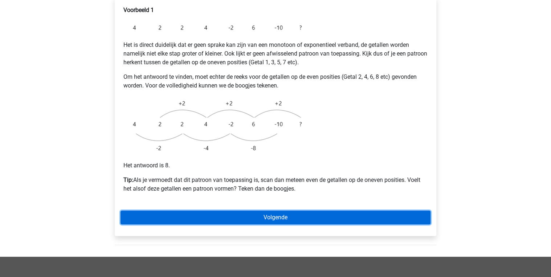
click at [221, 211] on link "Volgende" at bounding box center [276, 218] width 310 height 14
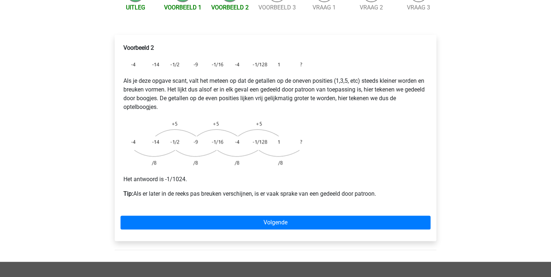
scroll to position [116, 0]
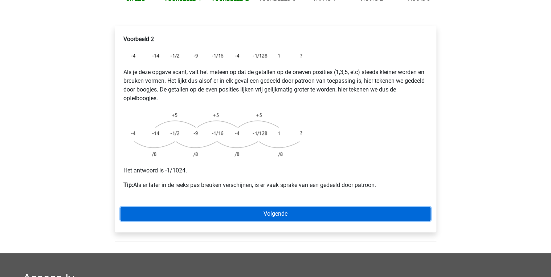
click at [222, 207] on link "Volgende" at bounding box center [276, 214] width 310 height 14
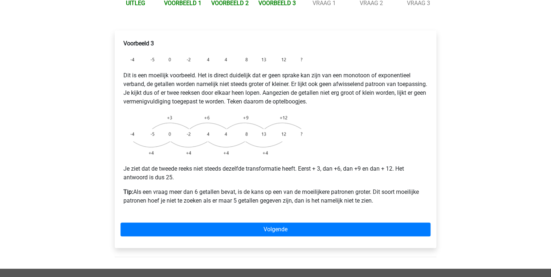
scroll to position [116, 0]
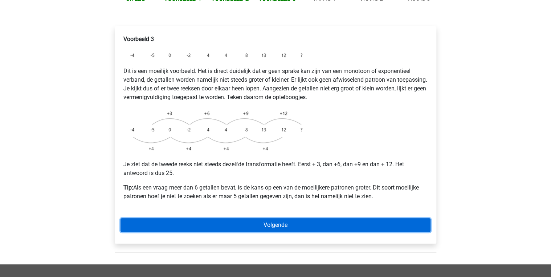
click at [222, 218] on link "Volgende" at bounding box center [276, 225] width 310 height 14
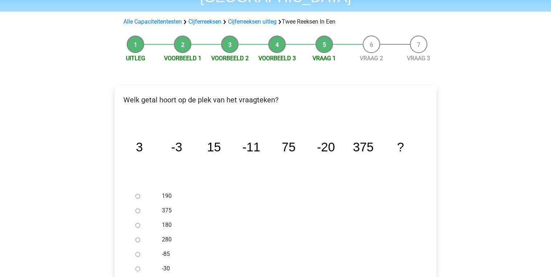
scroll to position [58, 0]
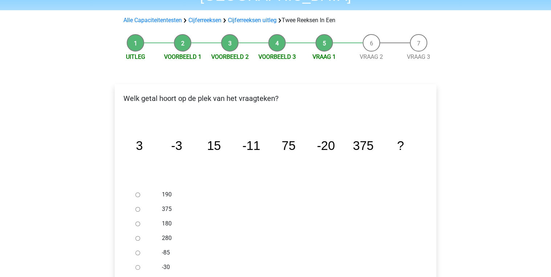
click at [168, 260] on div "-30" at bounding box center [287, 267] width 262 height 15
click at [168, 263] on label "-30" at bounding box center [287, 267] width 251 height 9
click at [140, 265] on input "-30" at bounding box center [137, 267] width 5 height 5
radio input "true"
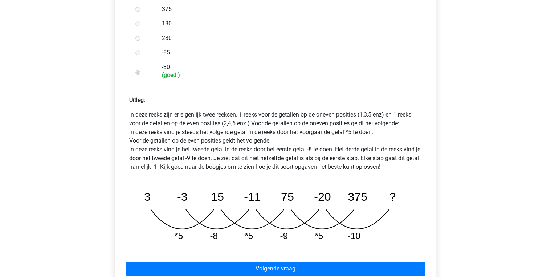
scroll to position [261, 0]
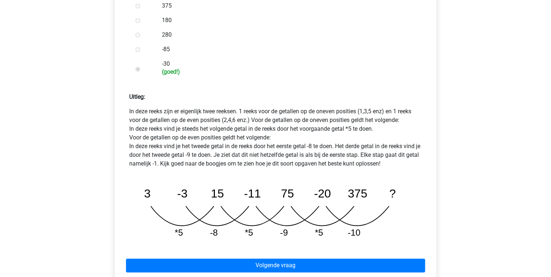
click at [261, 244] on div "Volgende vraag" at bounding box center [276, 264] width 310 height 40
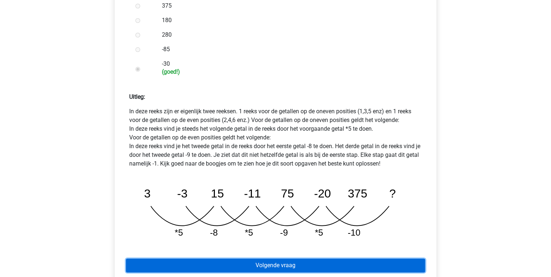
click at [263, 258] on link "Volgende vraag" at bounding box center [275, 265] width 299 height 14
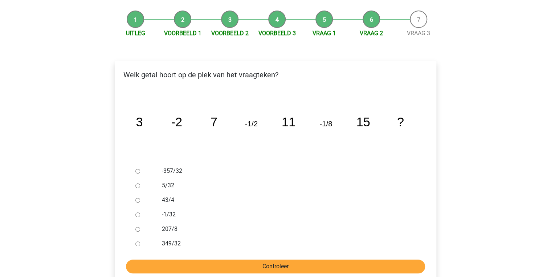
scroll to position [87, 0]
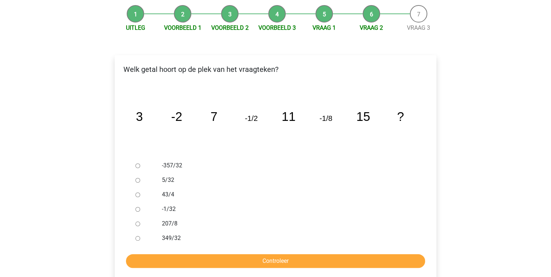
click at [171, 205] on label "-1/32" at bounding box center [287, 209] width 251 height 9
click at [140, 207] on input "-1/32" at bounding box center [137, 209] width 5 height 5
radio input "true"
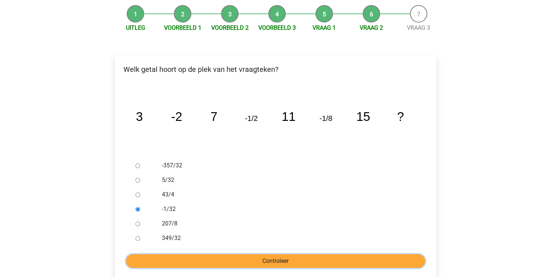
click at [222, 254] on input "Controleer" at bounding box center [275, 261] width 299 height 14
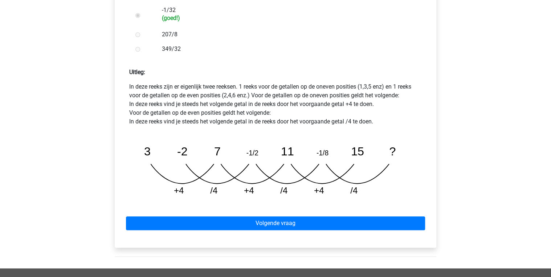
scroll to position [290, 0]
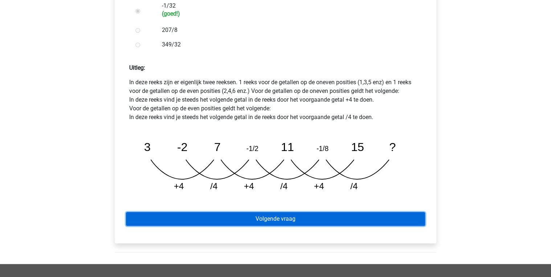
click at [263, 212] on link "Volgende vraag" at bounding box center [275, 219] width 299 height 14
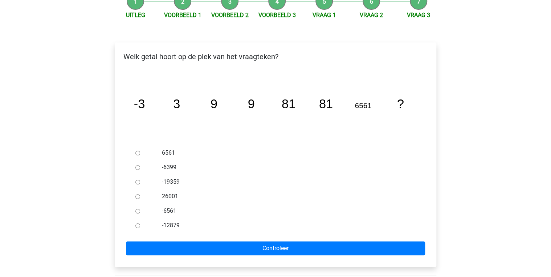
scroll to position [116, 0]
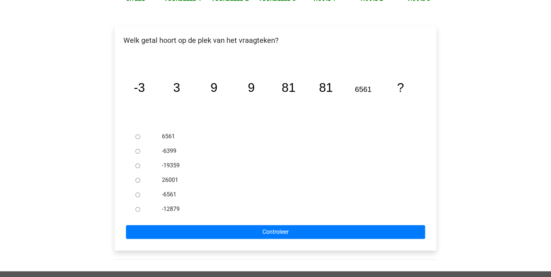
click at [170, 190] on label "-6561" at bounding box center [287, 194] width 251 height 9
click at [140, 192] on input "-6561" at bounding box center [137, 194] width 5 height 5
radio input "true"
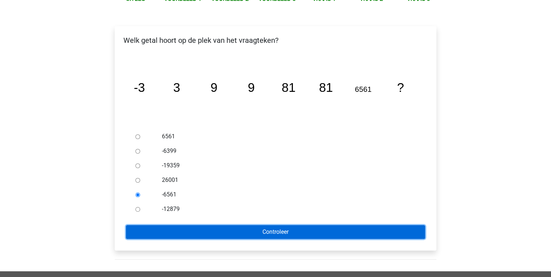
click at [186, 225] on input "Controleer" at bounding box center [275, 232] width 299 height 14
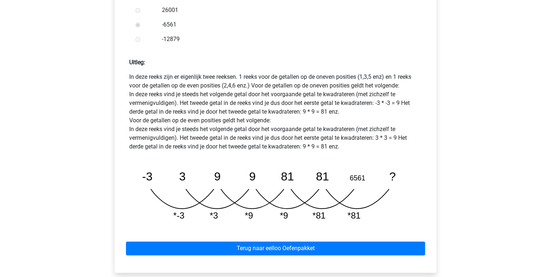
scroll to position [290, 0]
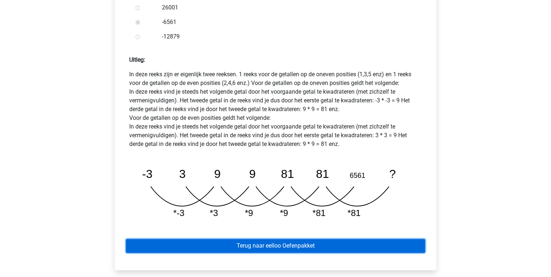
click at [257, 239] on link "Terug naar eelloo Oefenpakket" at bounding box center [275, 246] width 299 height 14
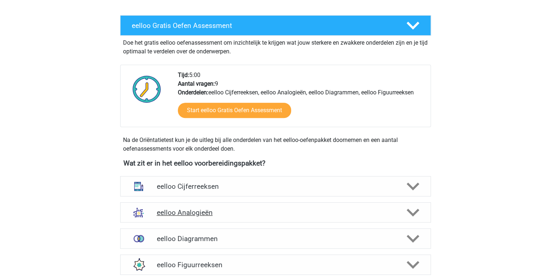
scroll to position [145, 0]
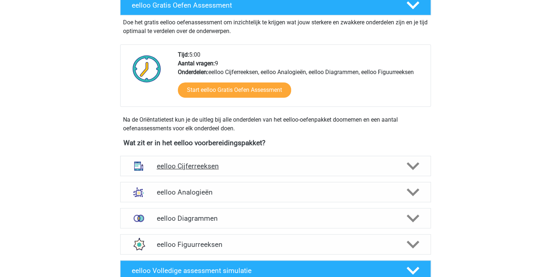
click at [234, 166] on h4 "eelloo Cijferreeksen" at bounding box center [275, 166] width 238 height 8
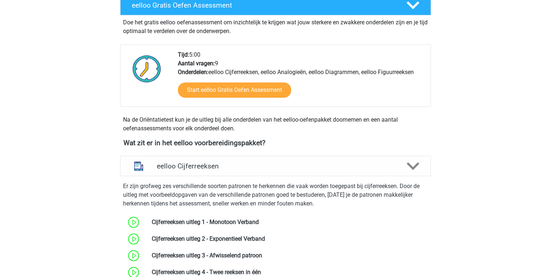
scroll to position [290, 0]
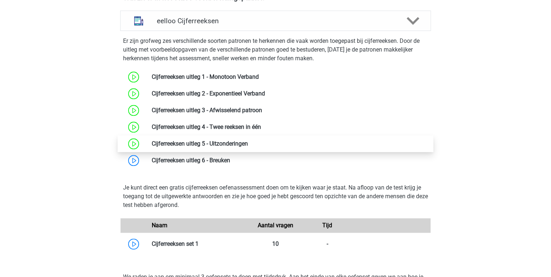
click at [248, 144] on link at bounding box center [248, 143] width 0 height 7
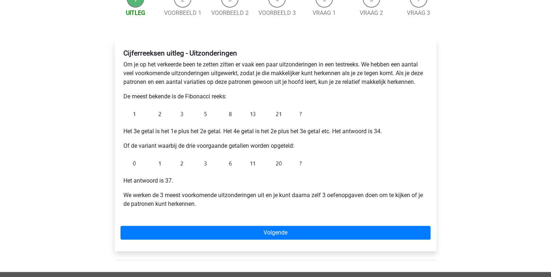
scroll to position [87, 0]
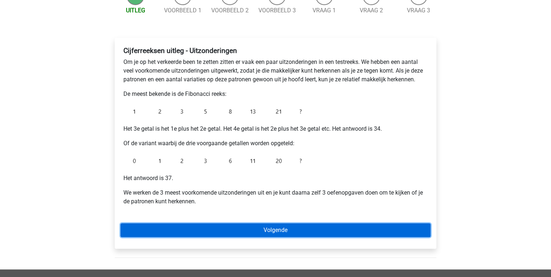
click at [244, 235] on link "Volgende" at bounding box center [276, 230] width 310 height 14
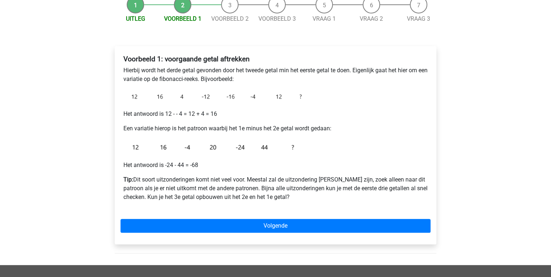
scroll to position [87, 0]
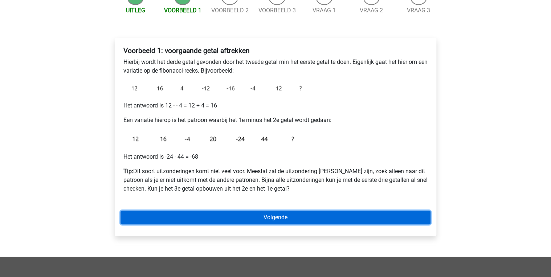
click at [254, 217] on link "Volgende" at bounding box center [276, 218] width 310 height 14
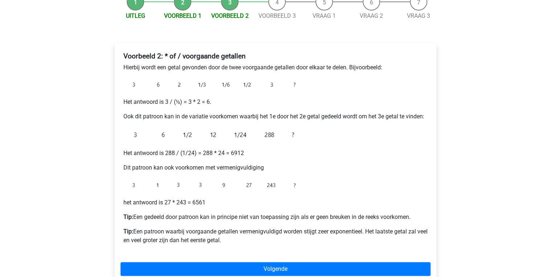
scroll to position [174, 0]
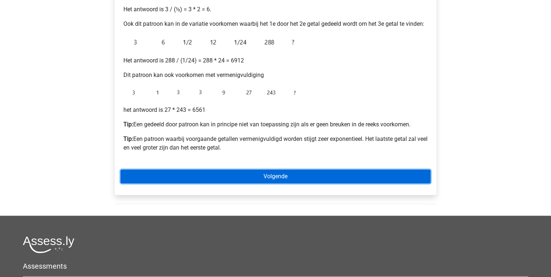
click at [278, 177] on link "Volgende" at bounding box center [276, 177] width 310 height 14
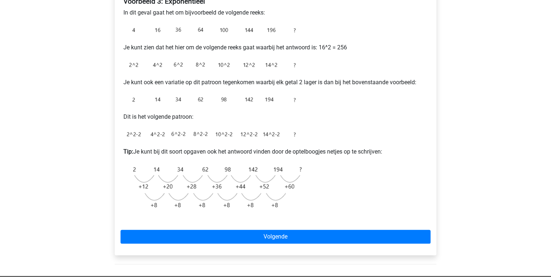
scroll to position [174, 0]
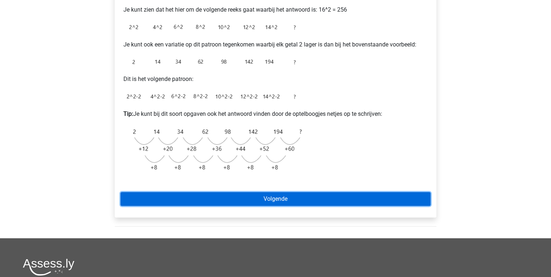
click at [280, 200] on link "Volgende" at bounding box center [276, 199] width 310 height 14
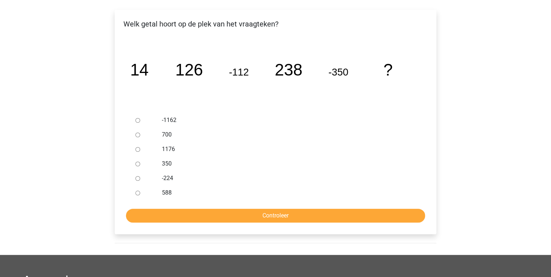
scroll to position [116, 0]
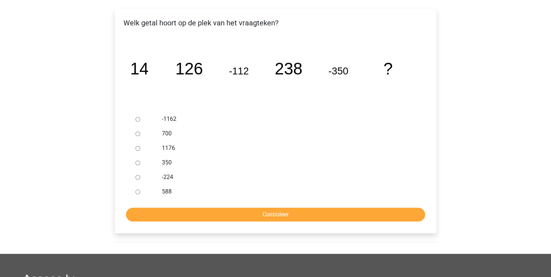
click at [170, 190] on label "588" at bounding box center [287, 191] width 251 height 9
click at [140, 190] on input "588" at bounding box center [137, 192] width 5 height 5
radio input "true"
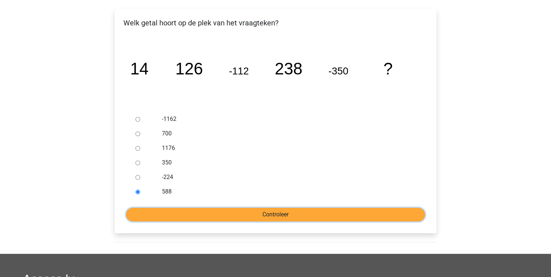
click at [197, 214] on input "Controleer" at bounding box center [275, 215] width 299 height 14
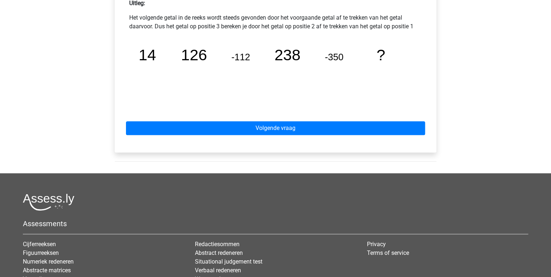
scroll to position [349, 0]
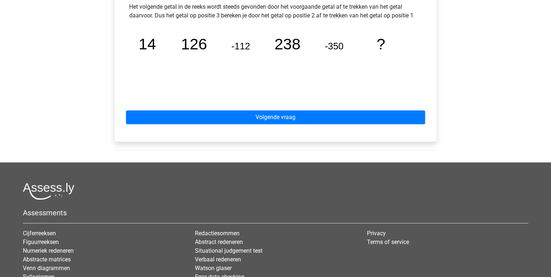
click at [290, 127] on div "Volgende vraag" at bounding box center [276, 116] width 310 height 40
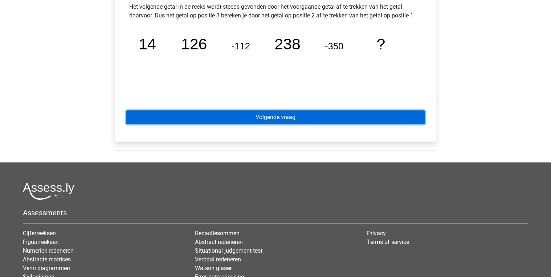
click at [293, 123] on link "Volgende vraag" at bounding box center [275, 117] width 299 height 14
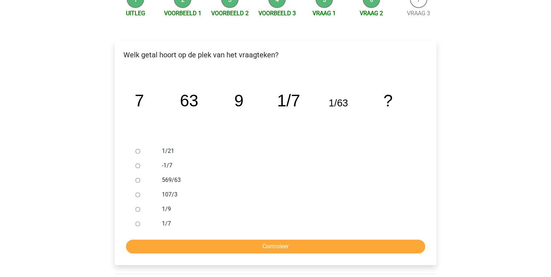
scroll to position [87, 0]
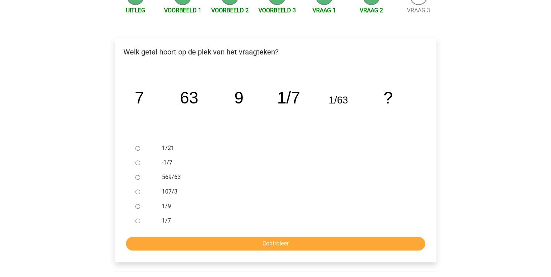
click at [171, 203] on label "1/9" at bounding box center [287, 206] width 251 height 9
click at [140, 204] on input "1/9" at bounding box center [137, 206] width 5 height 5
radio input "true"
click at [180, 236] on form "1/21 -1/7 569/63 107/3 1/9 1/7 Controleer" at bounding box center [276, 196] width 310 height 110
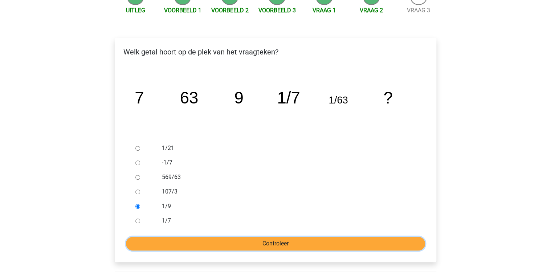
click at [185, 241] on input "Controleer" at bounding box center [275, 244] width 299 height 14
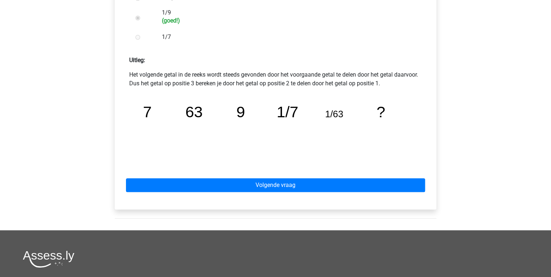
scroll to position [290, 0]
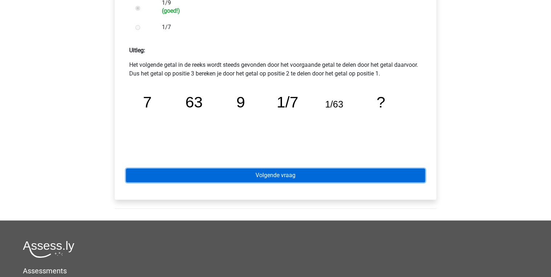
click at [222, 174] on link "Volgende vraag" at bounding box center [275, 175] width 299 height 14
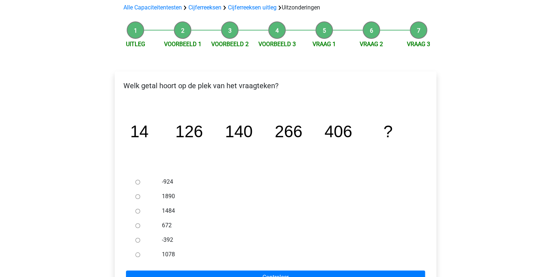
scroll to position [87, 0]
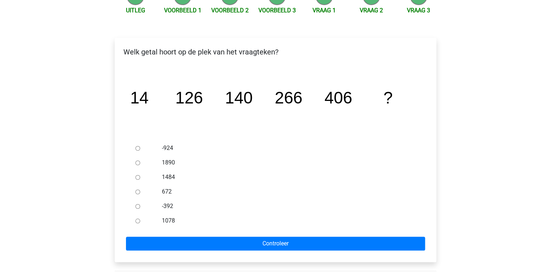
click at [159, 190] on div "672" at bounding box center [287, 191] width 262 height 15
click at [170, 195] on label "672" at bounding box center [287, 191] width 251 height 9
click at [140, 194] on input "672" at bounding box center [137, 192] width 5 height 5
radio input "true"
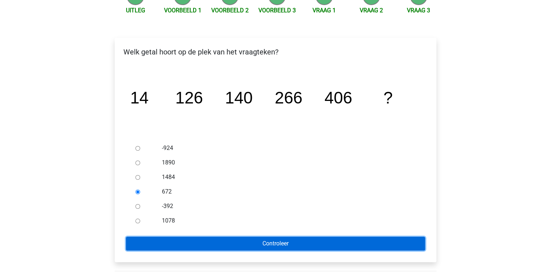
click at [204, 248] on input "Controleer" at bounding box center [275, 244] width 299 height 14
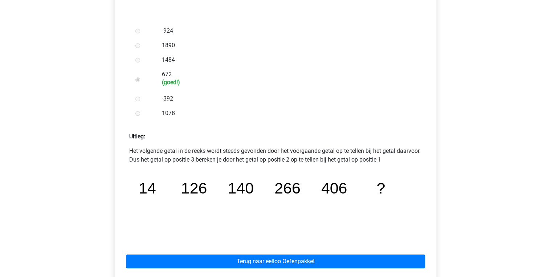
scroll to position [232, 0]
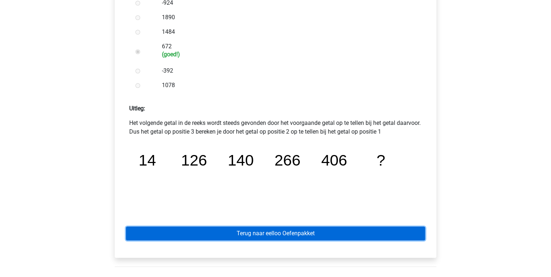
click at [251, 231] on link "Terug naar eelloo Oefenpakket" at bounding box center [275, 234] width 299 height 14
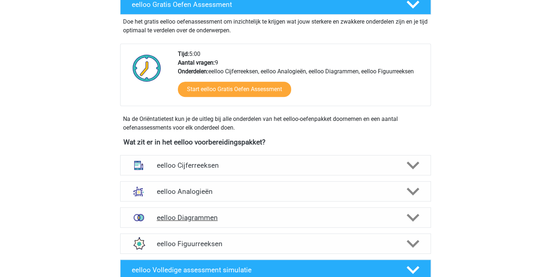
scroll to position [174, 0]
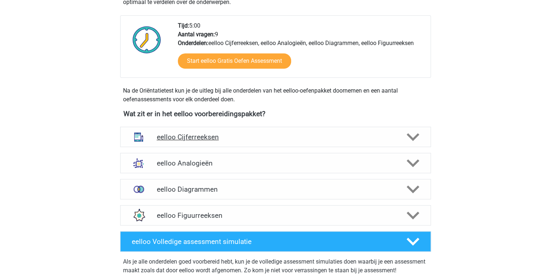
click at [213, 138] on h4 "eelloo Cijferreeksen" at bounding box center [275, 137] width 238 height 8
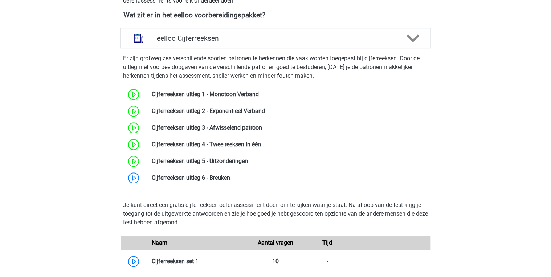
scroll to position [290, 0]
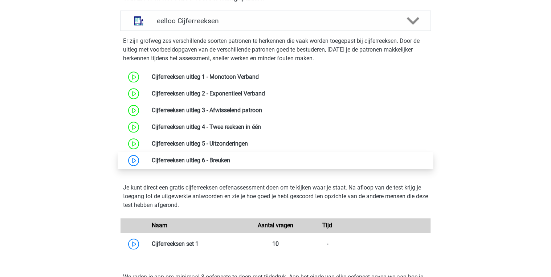
click at [230, 157] on link at bounding box center [230, 160] width 0 height 7
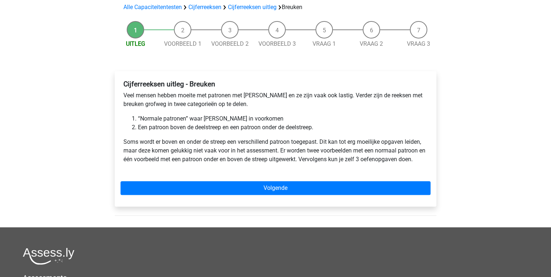
scroll to position [58, 0]
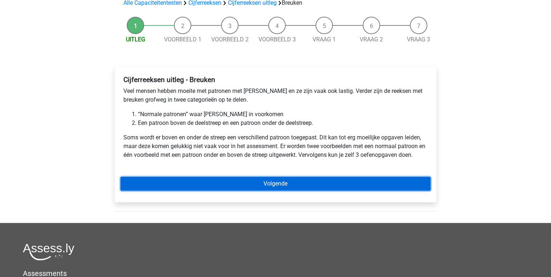
click at [241, 185] on link "Volgende" at bounding box center [276, 184] width 310 height 14
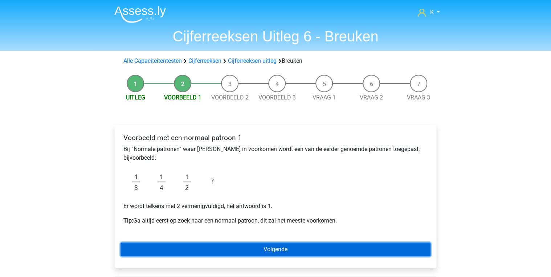
click at [240, 247] on link "Volgende" at bounding box center [276, 250] width 310 height 14
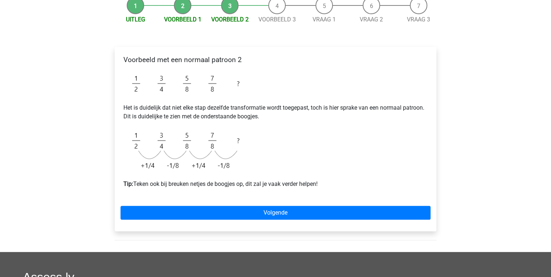
scroll to position [87, 0]
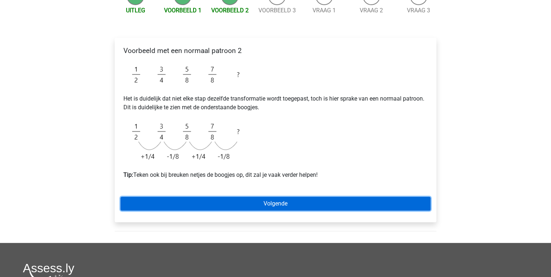
click at [246, 207] on link "Volgende" at bounding box center [276, 204] width 310 height 14
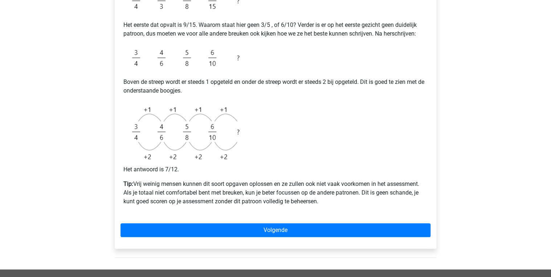
scroll to position [203, 0]
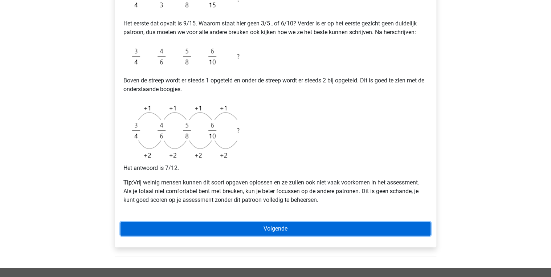
click at [246, 227] on link "Volgende" at bounding box center [276, 229] width 310 height 14
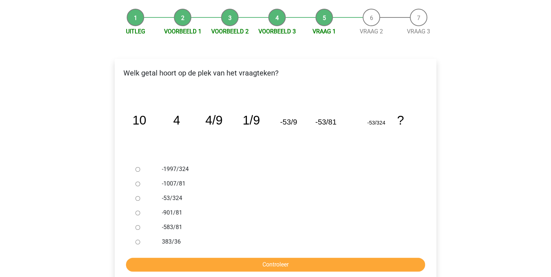
scroll to position [87, 0]
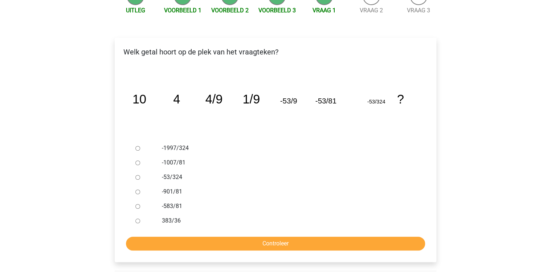
click at [177, 177] on label "-53/324" at bounding box center [287, 177] width 251 height 9
click at [140, 177] on input "-53/324" at bounding box center [137, 177] width 5 height 5
radio input "true"
click at [224, 247] on input "Controleer" at bounding box center [275, 244] width 299 height 14
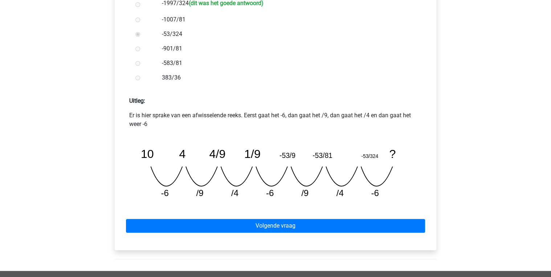
scroll to position [232, 0]
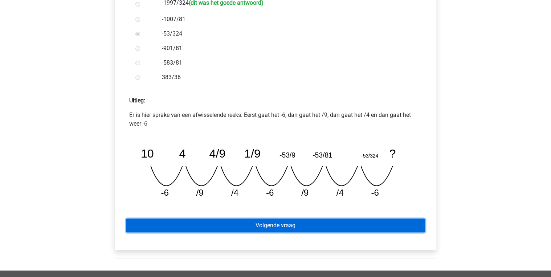
click at [236, 231] on link "Volgende vraag" at bounding box center [275, 226] width 299 height 14
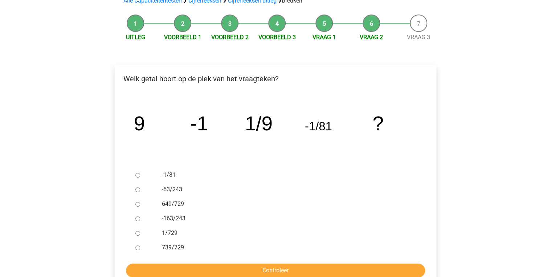
scroll to position [87, 0]
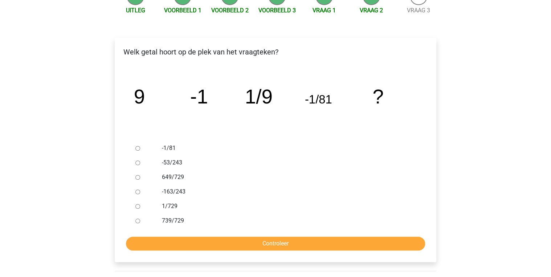
click at [172, 207] on label "1/729" at bounding box center [287, 206] width 251 height 9
click at [140, 207] on input "1/729" at bounding box center [137, 206] width 5 height 5
radio input "true"
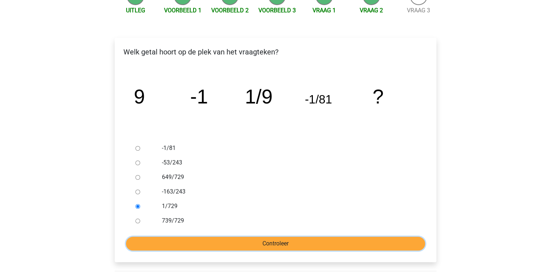
click at [212, 243] on input "Controleer" at bounding box center [275, 244] width 299 height 14
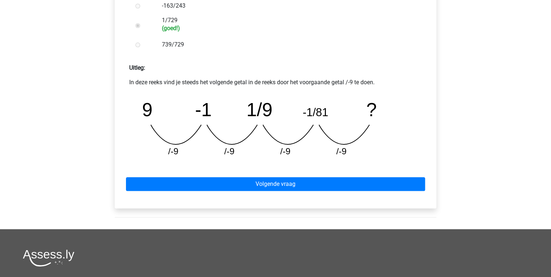
scroll to position [290, 0]
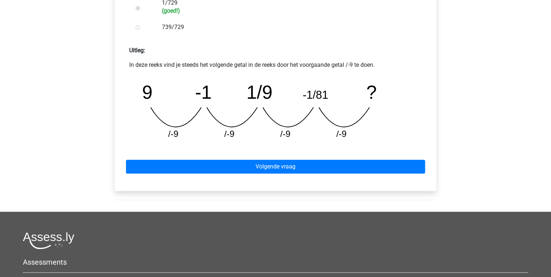
click at [264, 158] on div "Volgende vraag" at bounding box center [276, 165] width 310 height 40
click at [268, 158] on div "Volgende vraag" at bounding box center [276, 165] width 310 height 40
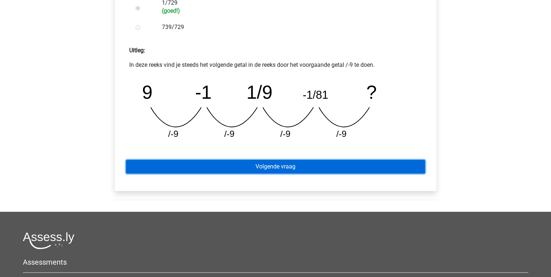
click at [269, 164] on link "Volgende vraag" at bounding box center [275, 167] width 299 height 14
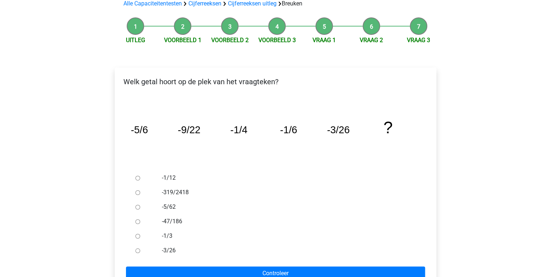
scroll to position [58, 0]
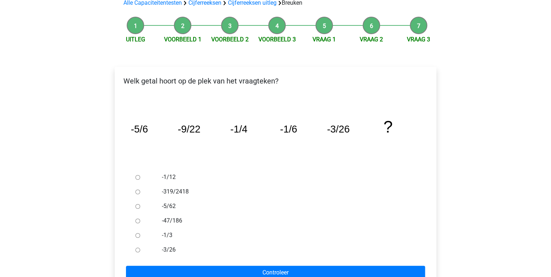
click at [168, 224] on label "-47/186" at bounding box center [287, 220] width 251 height 9
click at [140, 223] on input "-47/186" at bounding box center [137, 221] width 5 height 5
radio input "true"
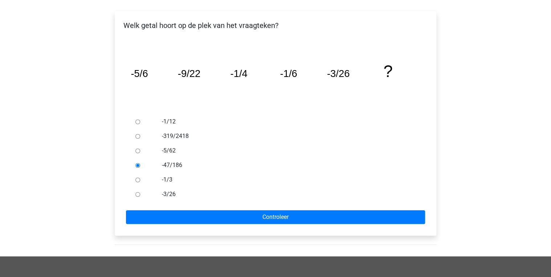
scroll to position [116, 0]
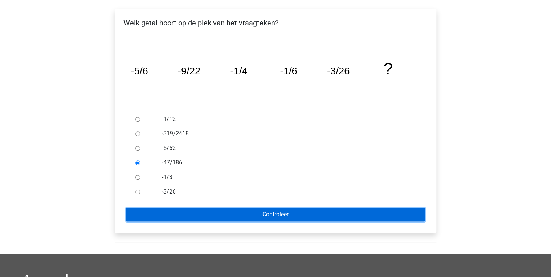
click at [219, 215] on input "Controleer" at bounding box center [275, 215] width 299 height 14
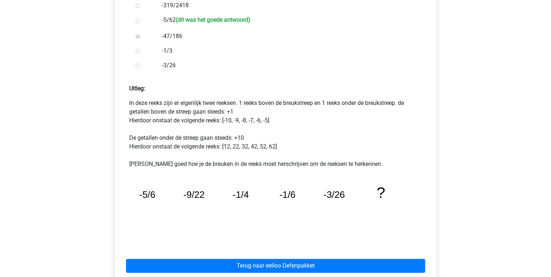
scroll to position [290, 0]
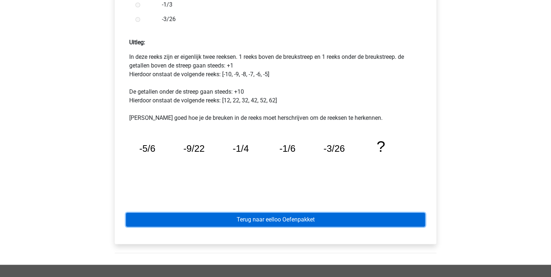
click at [285, 223] on link "Terug naar eelloo Oefenpakket" at bounding box center [275, 220] width 299 height 14
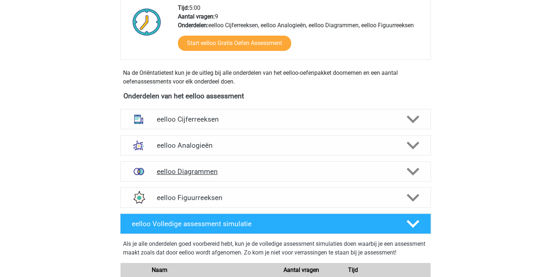
scroll to position [203, 0]
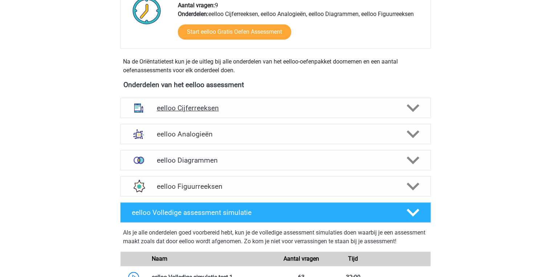
click at [199, 112] on div "eelloo Cijferreeksen" at bounding box center [275, 108] width 311 height 20
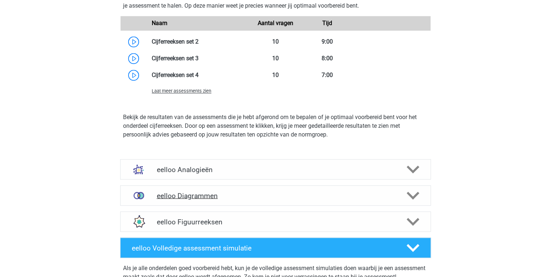
scroll to position [639, 0]
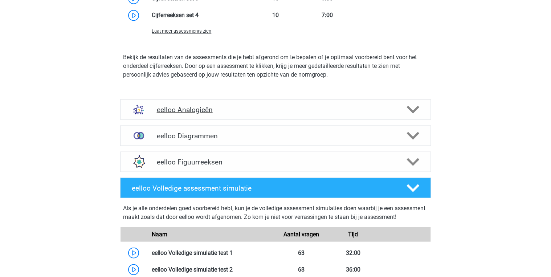
click at [193, 110] on h4 "eelloo Analogieën" at bounding box center [275, 109] width 238 height 8
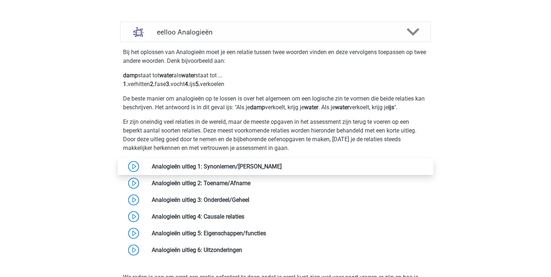
scroll to position [755, 0]
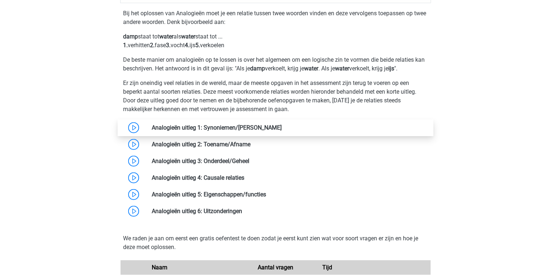
click at [282, 125] on link at bounding box center [282, 127] width 0 height 7
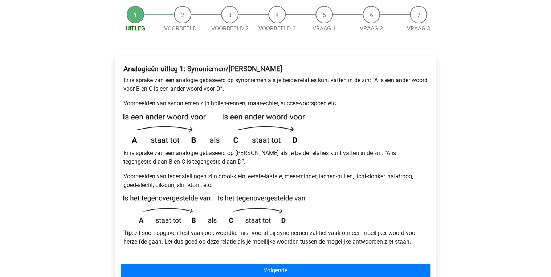
scroll to position [87, 0]
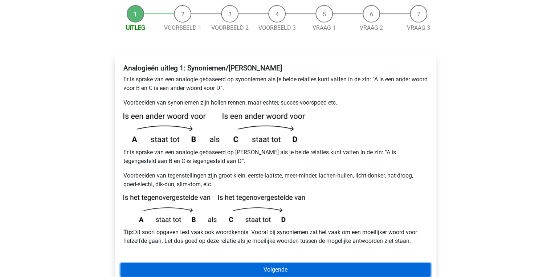
click at [276, 263] on link "Volgende" at bounding box center [276, 270] width 310 height 14
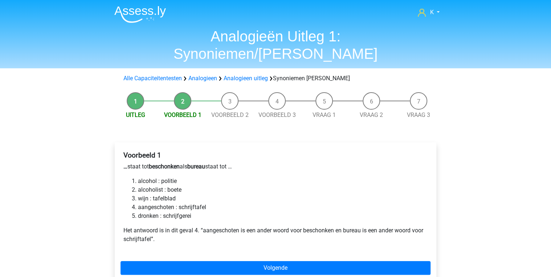
click at [168, 163] on b "beschonken" at bounding box center [164, 166] width 31 height 7
drag, startPoint x: 168, startPoint y: 151, endPoint x: 170, endPoint y: 158, distance: 7.0
click at [170, 158] on div "Voorbeeld 1 … staat tot beschonken als bureau staat tot … alcohol : politie alc…" at bounding box center [276, 200] width 310 height 104
click at [144, 203] on li "aangeschoten : schrijftafel" at bounding box center [283, 207] width 290 height 9
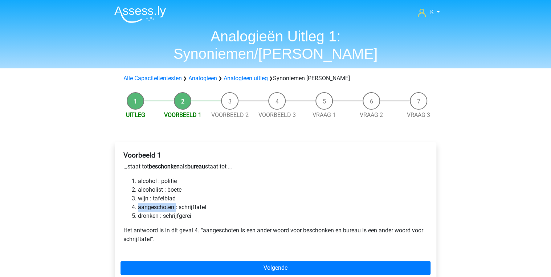
click at [144, 203] on li "aangeschoten : schrijftafel" at bounding box center [283, 207] width 290 height 9
click at [145, 203] on li "aangeschoten : schrijftafel" at bounding box center [283, 207] width 290 height 9
drag, startPoint x: 145, startPoint y: 191, endPoint x: 146, endPoint y: 196, distance: 4.9
click at [146, 212] on li "dronken : schrijfgerei" at bounding box center [283, 216] width 290 height 9
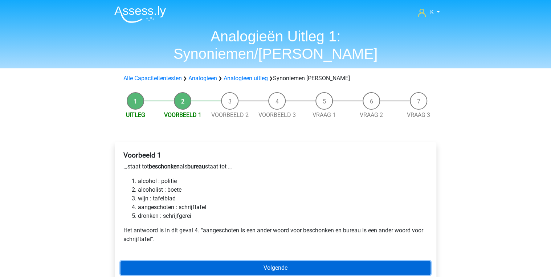
click at [213, 261] on link "Volgende" at bounding box center [276, 268] width 310 height 14
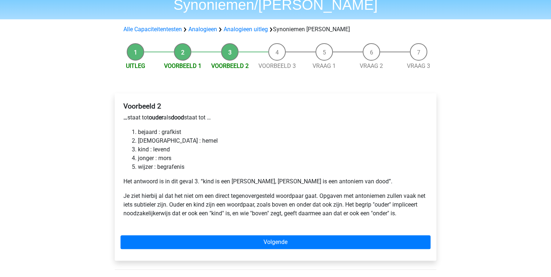
scroll to position [58, 0]
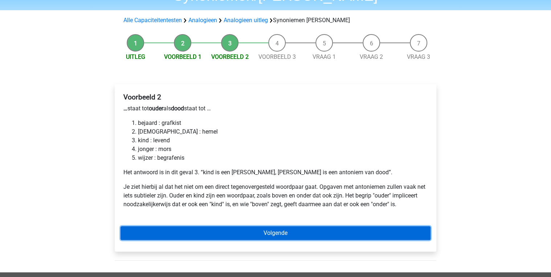
click at [228, 226] on link "Volgende" at bounding box center [276, 233] width 310 height 14
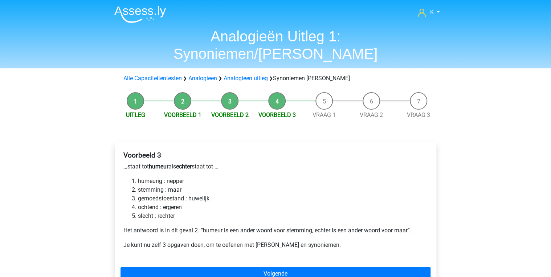
click at [173, 177] on li "humeurig : nepper" at bounding box center [283, 181] width 290 height 9
click at [174, 186] on li "stemming : maar" at bounding box center [283, 190] width 290 height 9
drag, startPoint x: 174, startPoint y: 173, endPoint x: 174, endPoint y: 167, distance: 6.2
click at [174, 177] on li "humeurig : nepper" at bounding box center [283, 181] width 290 height 9
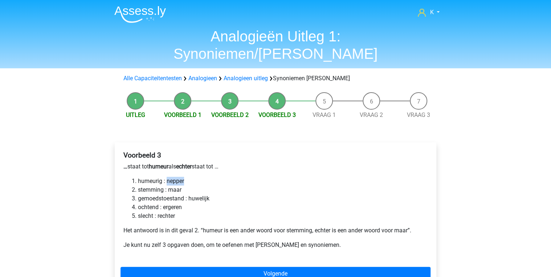
click at [174, 177] on li "humeurig : nepper" at bounding box center [283, 181] width 290 height 9
drag, startPoint x: 174, startPoint y: 167, endPoint x: 173, endPoint y: 170, distance: 3.7
click at [173, 186] on li "stemming : maar" at bounding box center [283, 190] width 290 height 9
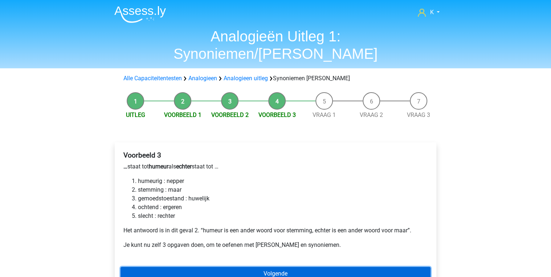
click at [184, 267] on link "Volgende" at bounding box center [276, 274] width 310 height 14
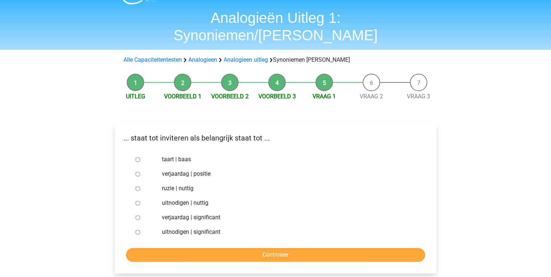
scroll to position [29, 0]
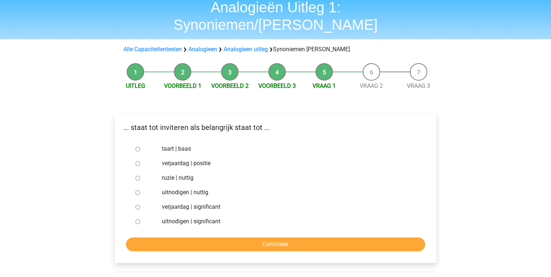
click at [194, 217] on label "uitnodigen | significant" at bounding box center [287, 221] width 251 height 9
click at [140, 219] on input "uitnodigen | significant" at bounding box center [137, 221] width 5 height 5
radio input "true"
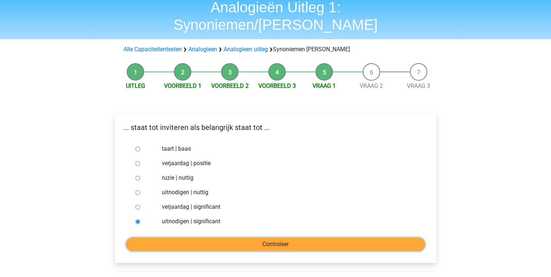
click at [200, 237] on input "Controleer" at bounding box center [275, 244] width 299 height 14
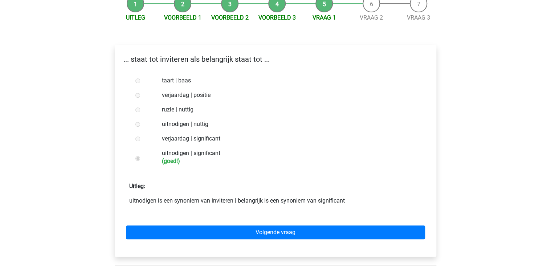
scroll to position [116, 0]
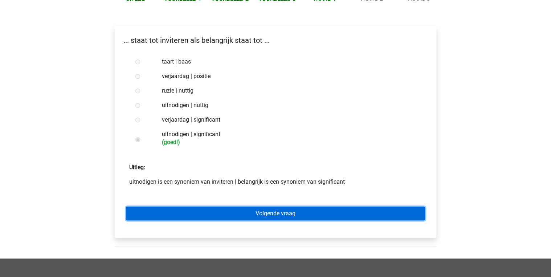
click at [205, 207] on link "Volgende vraag" at bounding box center [275, 214] width 299 height 14
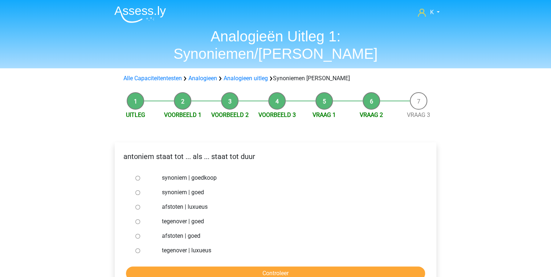
click at [170, 174] on label "synoniem | goedkoop" at bounding box center [287, 178] width 251 height 9
click at [140, 176] on input "synoniem | goedkoop" at bounding box center [137, 178] width 5 height 5
radio input "true"
click at [258, 266] on input "Controleer" at bounding box center [275, 273] width 299 height 14
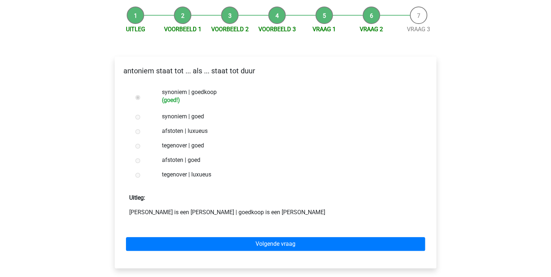
scroll to position [116, 0]
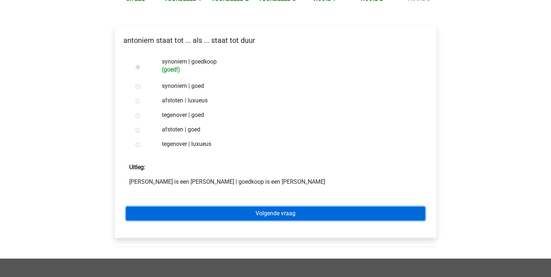
click at [259, 207] on link "Volgende vraag" at bounding box center [275, 214] width 299 height 14
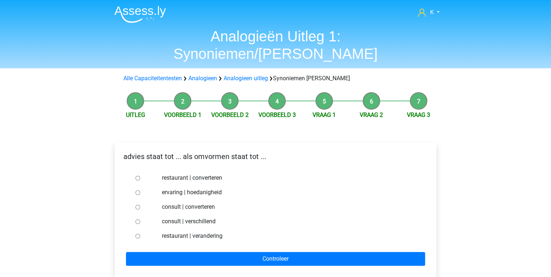
click at [171, 203] on label "consult | converteren" at bounding box center [287, 207] width 251 height 9
click at [140, 205] on input "consult | converteren" at bounding box center [137, 207] width 5 height 5
radio input "true"
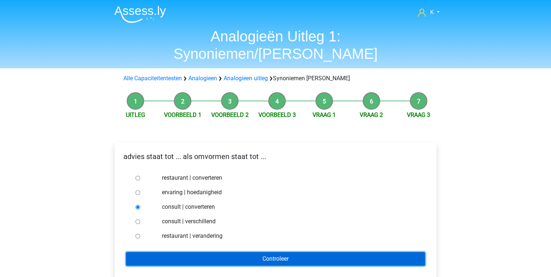
click at [228, 252] on input "Controleer" at bounding box center [275, 259] width 299 height 14
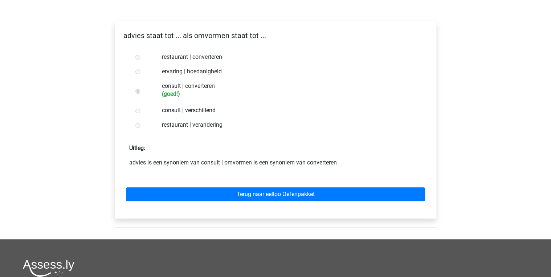
scroll to position [145, 0]
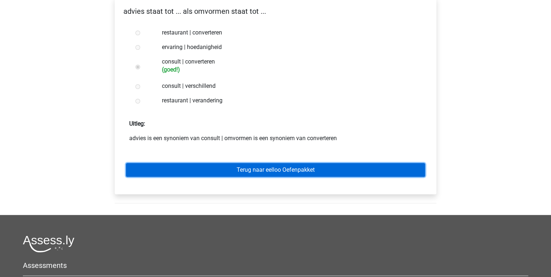
drag, startPoint x: 251, startPoint y: 155, endPoint x: 250, endPoint y: 159, distance: 3.8
click at [251, 163] on link "Terug naar eelloo Oefenpakket" at bounding box center [275, 170] width 299 height 14
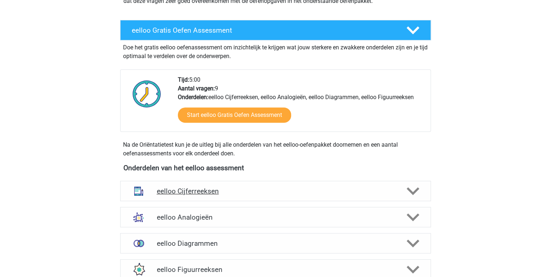
scroll to position [261, 0]
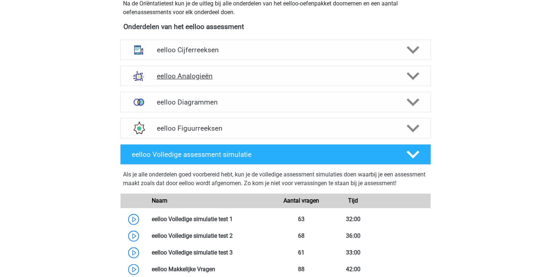
click at [222, 73] on h4 "eelloo Analogieën" at bounding box center [275, 76] width 238 height 8
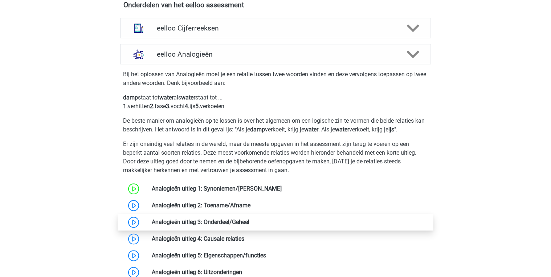
scroll to position [319, 0]
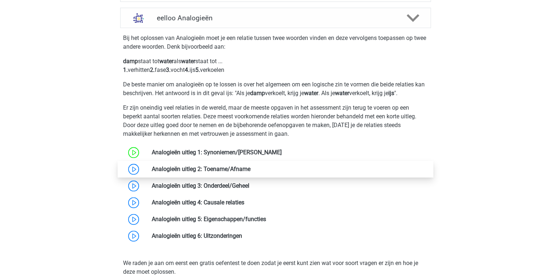
click at [251, 169] on link at bounding box center [251, 169] width 0 height 7
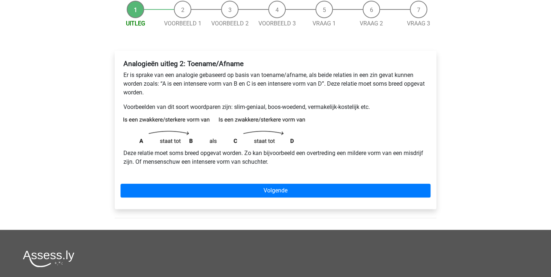
scroll to position [87, 0]
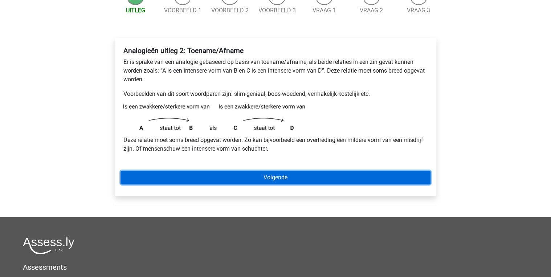
click at [242, 181] on link "Volgende" at bounding box center [276, 178] width 310 height 14
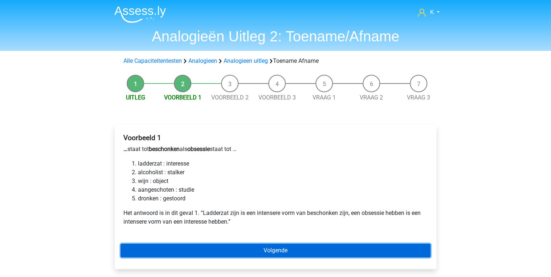
click at [233, 253] on link "Volgende" at bounding box center [276, 251] width 310 height 14
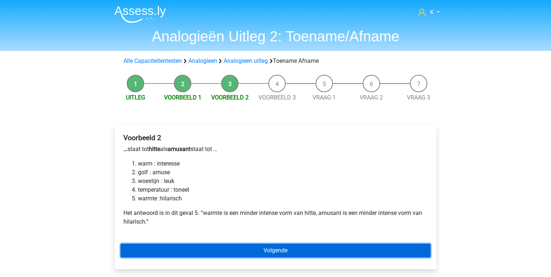
click at [223, 247] on link "Volgende" at bounding box center [276, 251] width 310 height 14
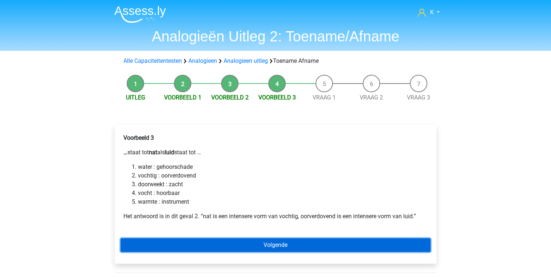
click at [203, 243] on link "Volgende" at bounding box center [276, 245] width 310 height 14
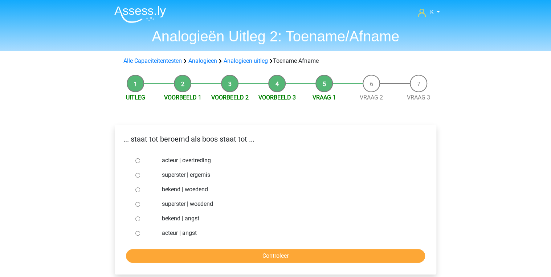
scroll to position [29, 0]
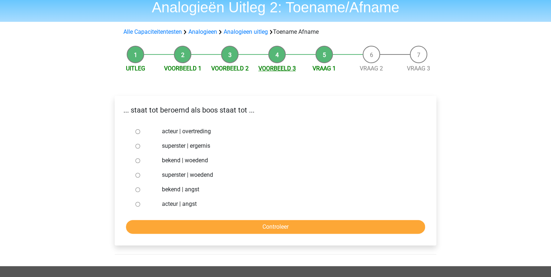
click at [267, 70] on link "Voorbeeld 3" at bounding box center [276, 68] width 37 height 7
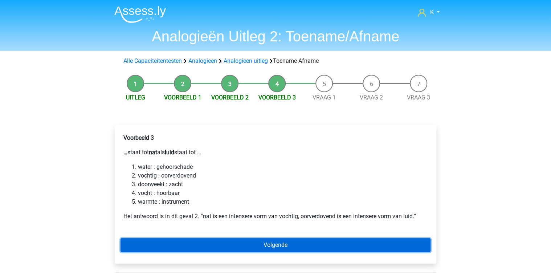
click at [234, 244] on link "Volgende" at bounding box center [276, 245] width 310 height 14
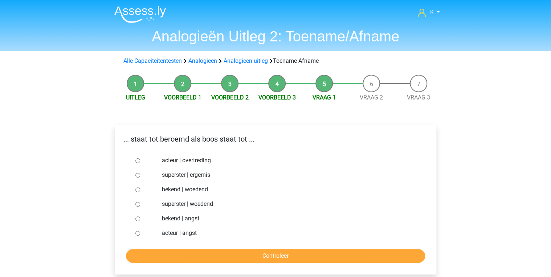
click at [183, 191] on label "bekend | woedend" at bounding box center [287, 189] width 251 height 9
click at [140, 191] on input "bekend | woedend" at bounding box center [137, 189] width 5 height 5
radio input "true"
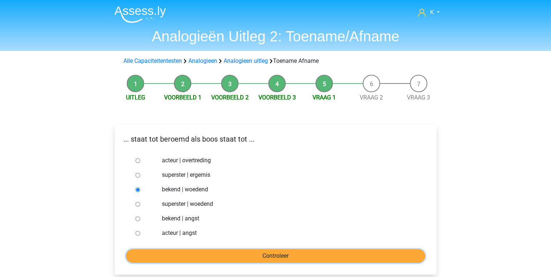
click at [205, 251] on input "Controleer" at bounding box center [275, 256] width 299 height 14
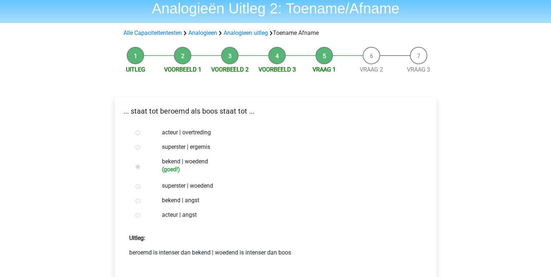
scroll to position [145, 0]
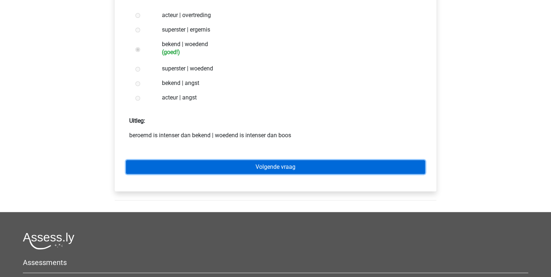
click at [231, 161] on link "Volgende vraag" at bounding box center [275, 167] width 299 height 14
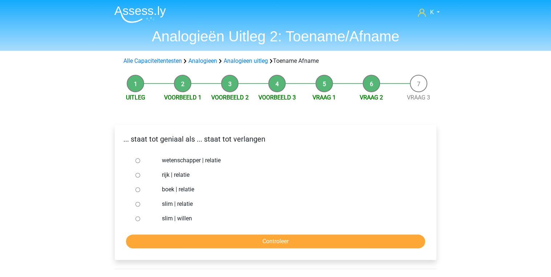
click at [179, 220] on label "slim | willen" at bounding box center [287, 218] width 251 height 9
click at [140, 220] on input "slim | willen" at bounding box center [137, 218] width 5 height 5
radio input "true"
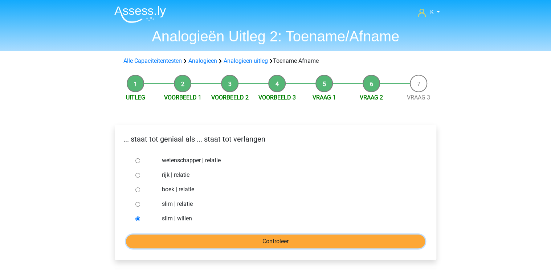
click at [190, 239] on input "Controleer" at bounding box center [275, 242] width 299 height 14
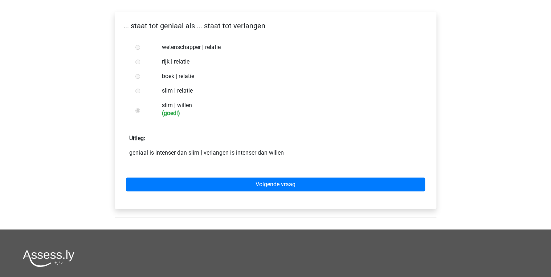
scroll to position [145, 0]
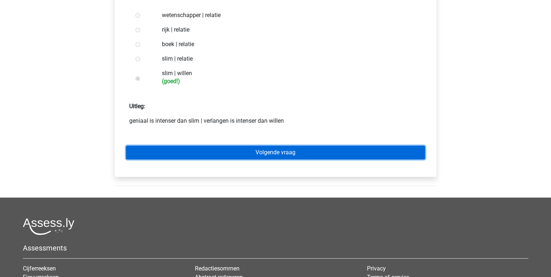
click at [234, 155] on link "Volgende vraag" at bounding box center [275, 153] width 299 height 14
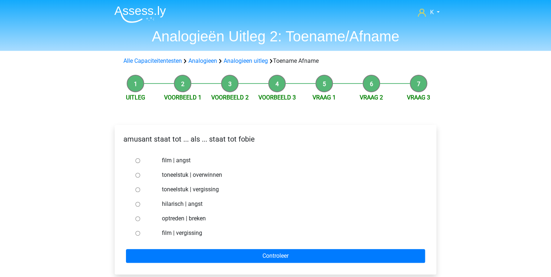
click at [184, 206] on label "hilarisch | angst" at bounding box center [287, 204] width 251 height 9
click at [140, 206] on input "hilarisch | angst" at bounding box center [137, 204] width 5 height 5
radio input "true"
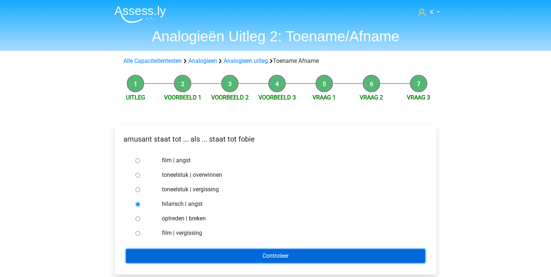
click at [215, 254] on input "Controleer" at bounding box center [275, 256] width 299 height 14
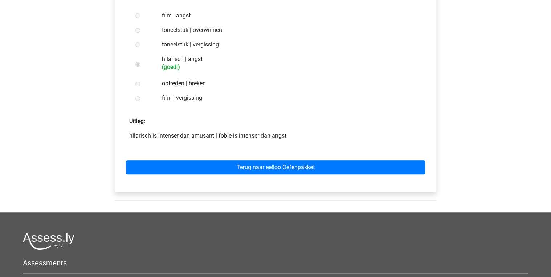
scroll to position [145, 0]
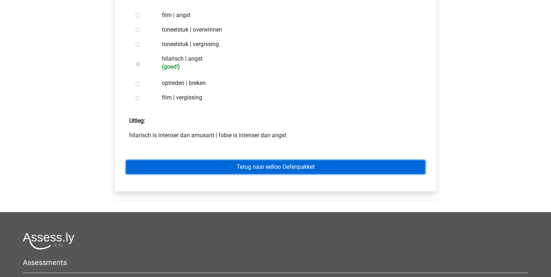
click at [253, 172] on link "Terug naar eelloo Oefenpakket" at bounding box center [275, 167] width 299 height 14
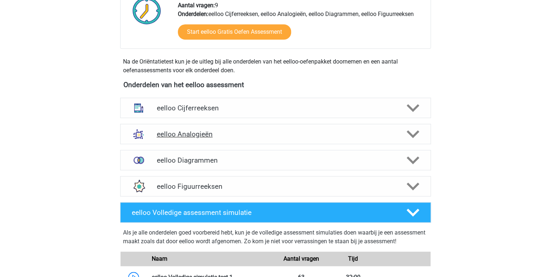
click at [209, 138] on div "eelloo Analogieën" at bounding box center [275, 134] width 311 height 20
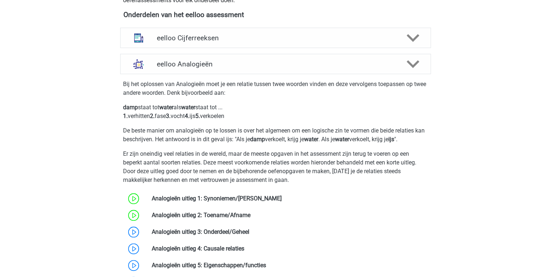
scroll to position [319, 0]
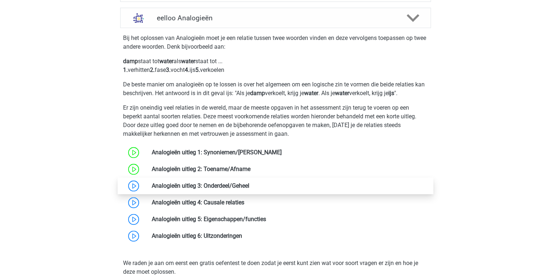
click at [249, 188] on link at bounding box center [249, 185] width 0 height 7
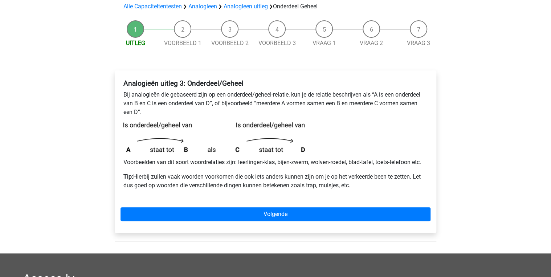
scroll to position [58, 0]
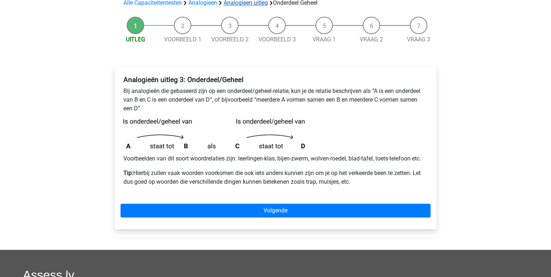
click at [234, 2] on link "Analogieen uitleg" at bounding box center [246, 2] width 44 height 7
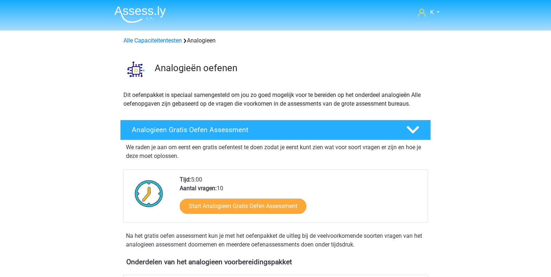
scroll to position [272, 0]
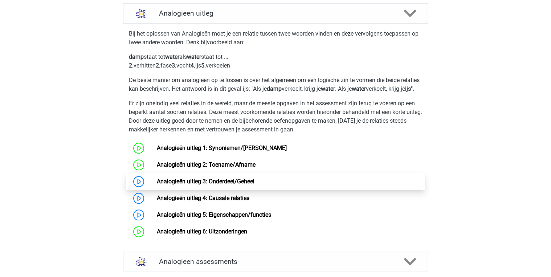
click at [242, 185] on link "Analogieën uitleg 3: Onderdeel/Geheel" at bounding box center [205, 181] width 98 height 7
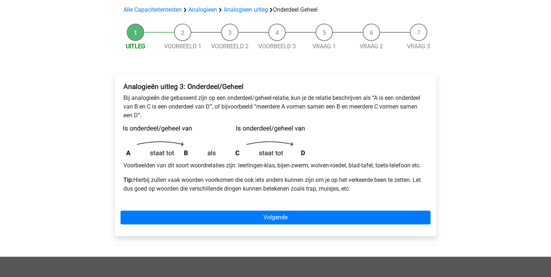
scroll to position [58, 0]
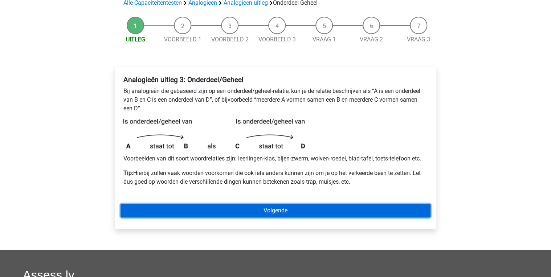
click at [262, 216] on link "Volgende" at bounding box center [276, 211] width 310 height 14
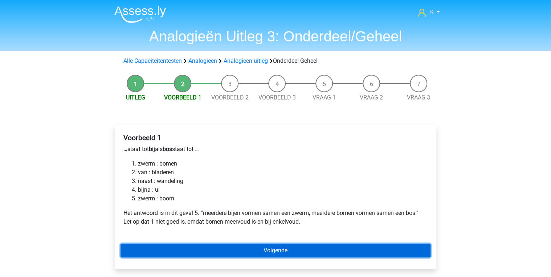
click at [232, 255] on link "Volgende" at bounding box center [276, 251] width 310 height 14
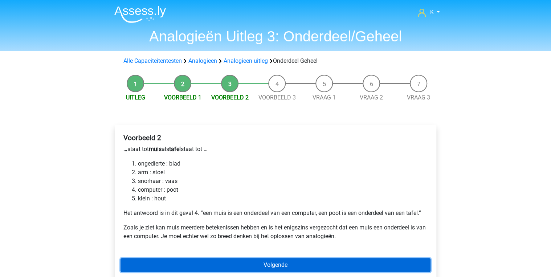
click at [209, 266] on link "Volgende" at bounding box center [276, 265] width 310 height 14
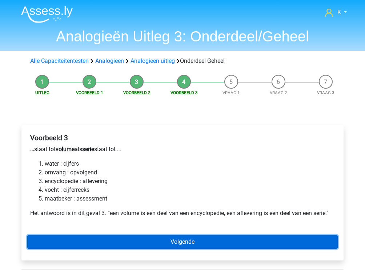
click at [137, 238] on link "Volgende" at bounding box center [182, 242] width 310 height 14
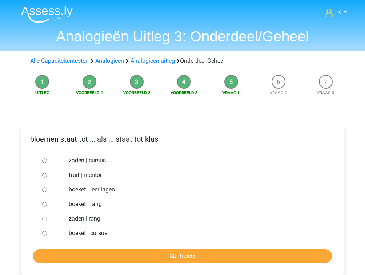
click at [104, 191] on label "boeket | leerlingen" at bounding box center [194, 189] width 251 height 9
click at [47, 191] on input "boeket | leerlingen" at bounding box center [44, 189] width 5 height 5
radio input "true"
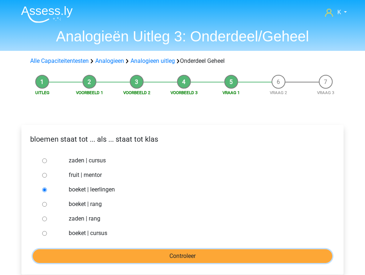
click at [150, 254] on input "Controleer" at bounding box center [182, 256] width 299 height 14
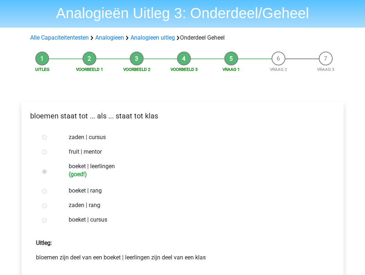
scroll to position [145, 0]
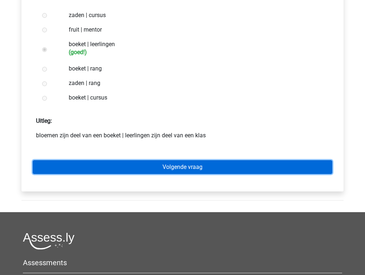
click at [171, 167] on link "Volgende vraag" at bounding box center [182, 167] width 299 height 14
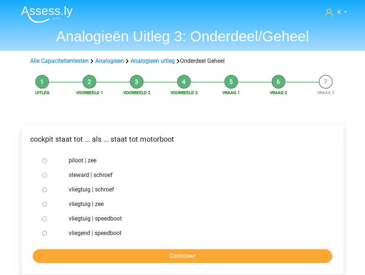
click at [91, 191] on label "vliegtuig | schroef" at bounding box center [194, 189] width 251 height 9
click at [47, 191] on input "vliegtuig | schroef" at bounding box center [44, 189] width 5 height 5
radio input "true"
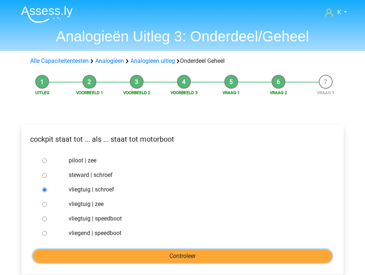
click at [112, 254] on input "Controleer" at bounding box center [182, 256] width 299 height 14
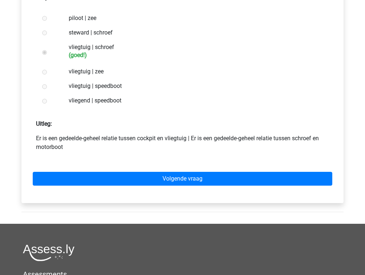
scroll to position [145, 0]
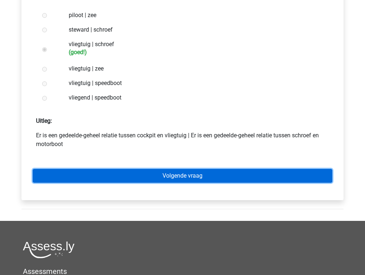
click at [168, 172] on link "Volgende vraag" at bounding box center [182, 176] width 299 height 14
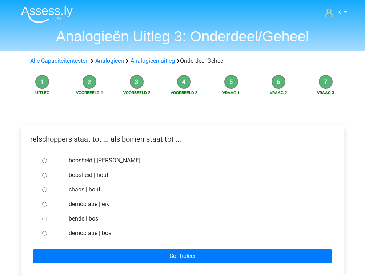
click at [85, 219] on label "bende | bos" at bounding box center [194, 218] width 251 height 9
click at [47, 219] on input "bende | bos" at bounding box center [44, 218] width 5 height 5
radio input "true"
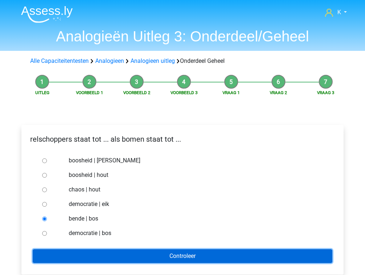
click at [107, 256] on input "Controleer" at bounding box center [182, 256] width 299 height 14
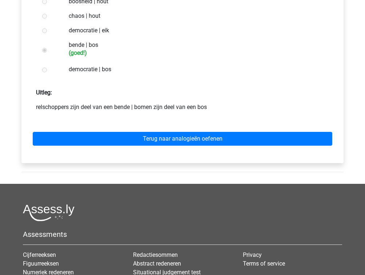
scroll to position [174, 0]
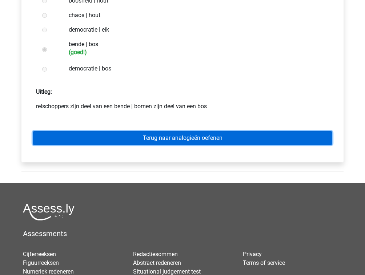
click at [168, 142] on link "Terug naar analogieën oefenen" at bounding box center [182, 138] width 299 height 14
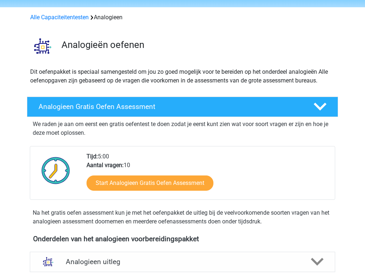
scroll to position [116, 0]
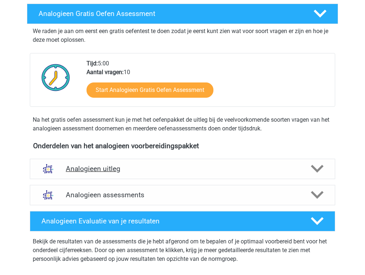
click at [130, 172] on h4 "Analogieen uitleg" at bounding box center [182, 168] width 233 height 8
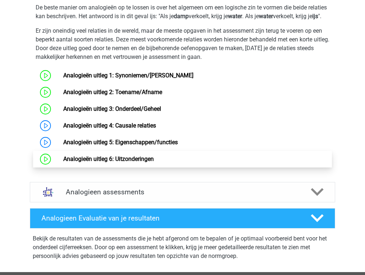
scroll to position [349, 0]
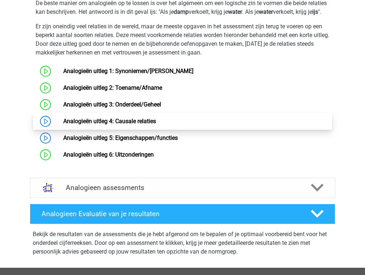
click at [129, 125] on link "Analogieën uitleg 4: Causale relaties" at bounding box center [109, 121] width 93 height 7
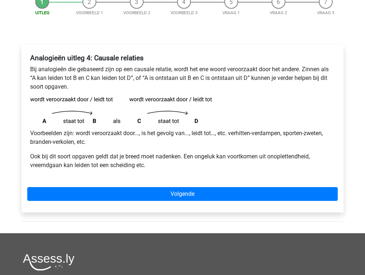
scroll to position [87, 0]
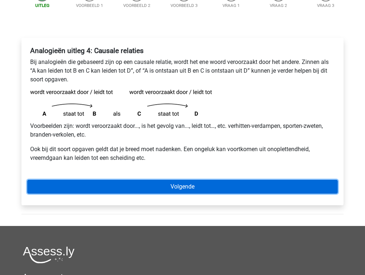
click at [132, 181] on link "Volgende" at bounding box center [182, 187] width 310 height 14
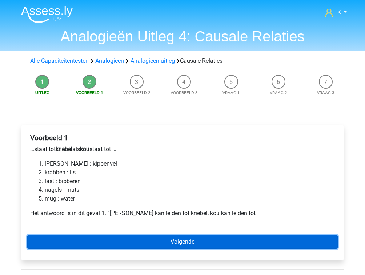
click at [142, 237] on link "Volgende" at bounding box center [182, 242] width 310 height 14
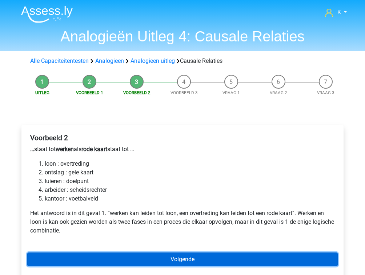
click at [139, 258] on link "Volgende" at bounding box center [182, 259] width 310 height 14
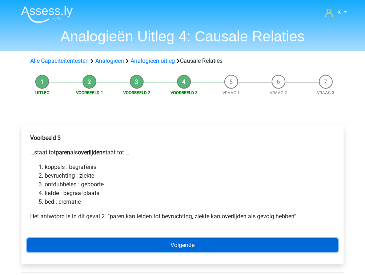
click at [164, 244] on link "Volgende" at bounding box center [182, 245] width 310 height 14
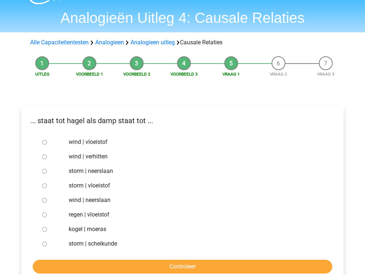
scroll to position [29, 0]
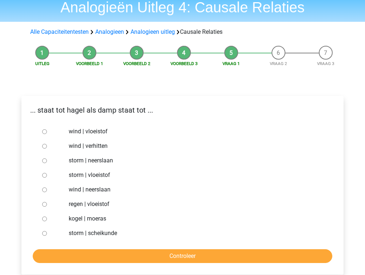
click at [98, 160] on label "storm | neerslaan" at bounding box center [194, 160] width 251 height 9
click at [47, 160] on input "storm | neerslaan" at bounding box center [44, 160] width 5 height 5
radio input "true"
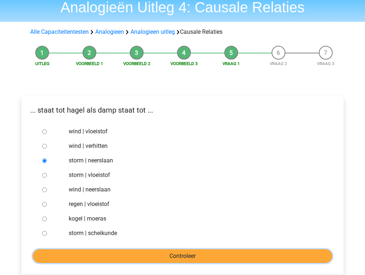
click at [131, 259] on input "Controleer" at bounding box center [182, 256] width 299 height 14
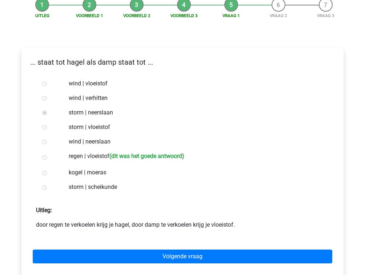
scroll to position [87, 0]
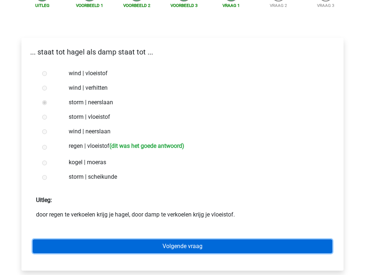
click at [138, 242] on link "Volgende vraag" at bounding box center [182, 246] width 299 height 14
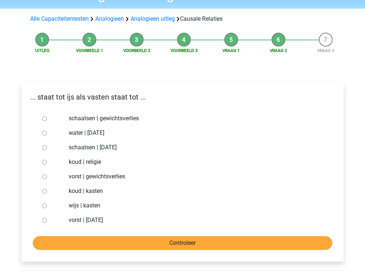
scroll to position [58, 0]
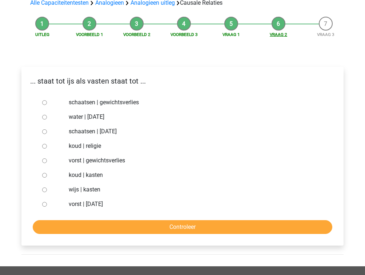
click at [280, 33] on link "Vraag 2" at bounding box center [277, 34] width 17 height 5
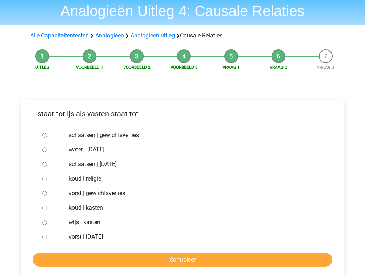
scroll to position [58, 0]
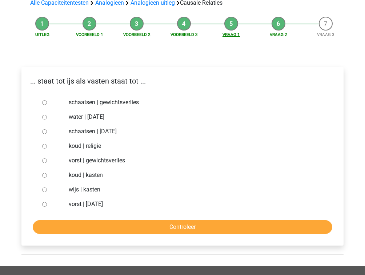
click at [236, 36] on link "Vraag 1" at bounding box center [230, 34] width 17 height 5
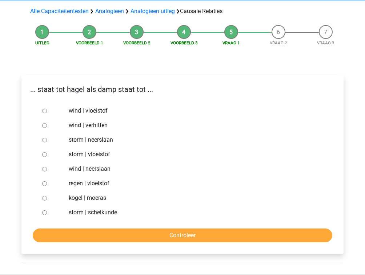
scroll to position [58, 0]
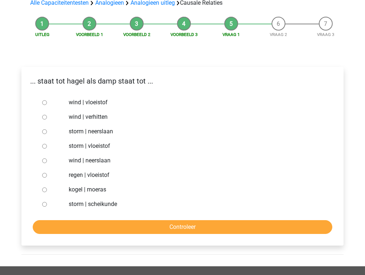
click at [91, 177] on label "regen | vloeistof" at bounding box center [194, 175] width 251 height 9
click at [47, 177] on input "regen | vloeistof" at bounding box center [44, 175] width 5 height 5
radio input "true"
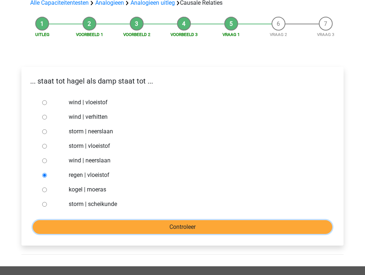
click at [118, 221] on input "Controleer" at bounding box center [182, 227] width 299 height 14
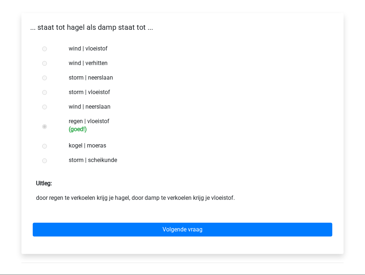
scroll to position [145, 0]
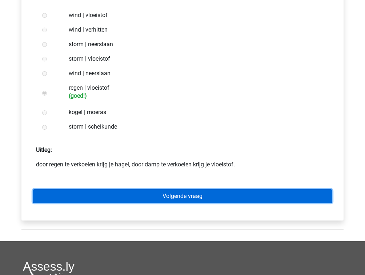
click at [149, 195] on link "Volgende vraag" at bounding box center [182, 196] width 299 height 14
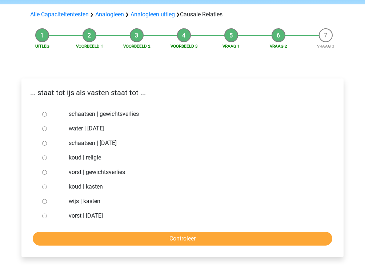
scroll to position [58, 0]
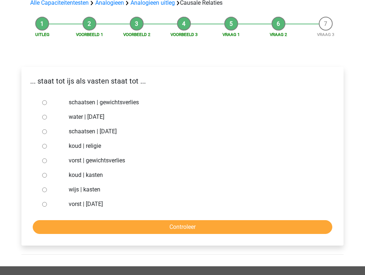
click at [96, 162] on label "vorst | gewichtsverlies" at bounding box center [194, 160] width 251 height 9
click at [47, 162] on input "vorst | gewichtsverlies" at bounding box center [44, 160] width 5 height 5
radio input "true"
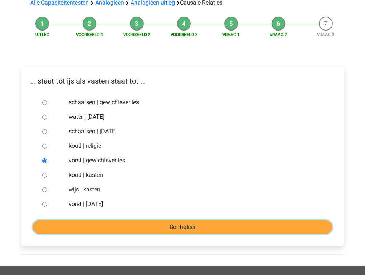
click at [159, 225] on input "Controleer" at bounding box center [182, 227] width 299 height 14
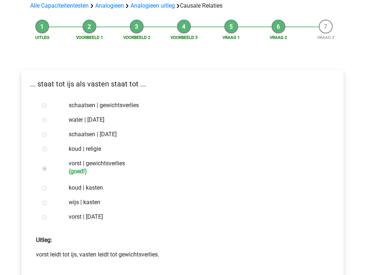
scroll to position [116, 0]
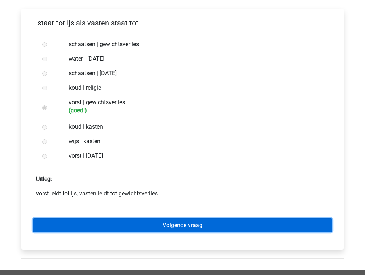
click at [161, 227] on link "Volgende vraag" at bounding box center [182, 225] width 299 height 14
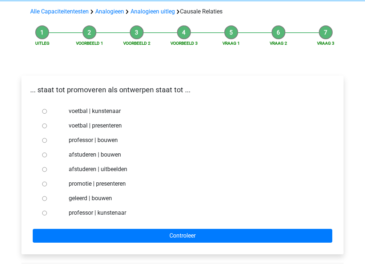
scroll to position [58, 0]
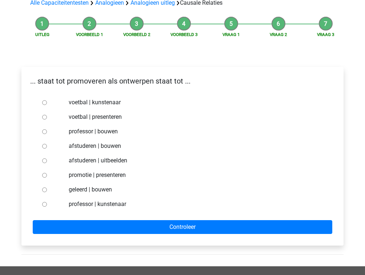
click at [103, 132] on label "professor | bouwen" at bounding box center [194, 131] width 251 height 9
click at [47, 132] on input "professor | bouwen" at bounding box center [44, 131] width 5 height 5
radio input "true"
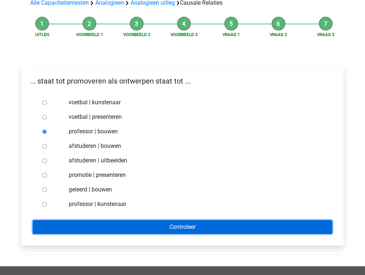
click at [187, 227] on input "Controleer" at bounding box center [182, 227] width 299 height 14
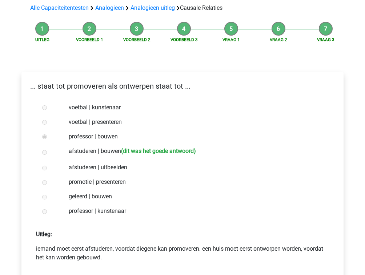
scroll to position [87, 0]
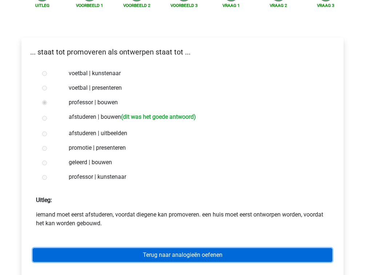
click at [181, 253] on link "Terug naar analogieën oefenen" at bounding box center [182, 255] width 299 height 14
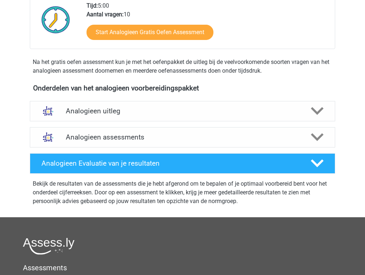
scroll to position [174, 0]
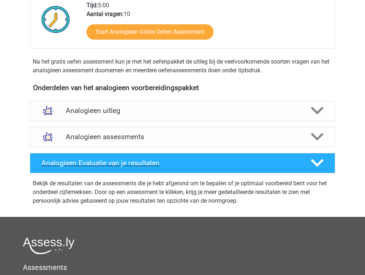
click at [152, 168] on div "Analogieen Evaluatie van je resultaten" at bounding box center [182, 163] width 305 height 20
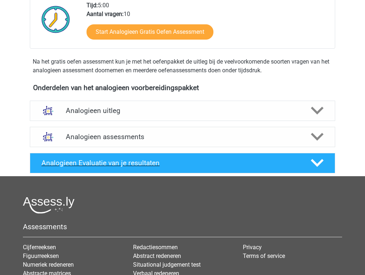
click at [152, 165] on h4 "Analogieen Evaluatie van je resultaten" at bounding box center [169, 163] width 257 height 8
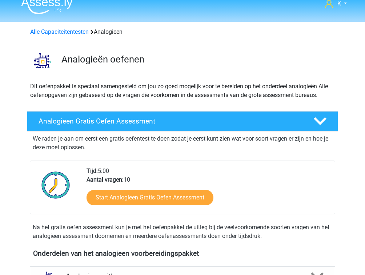
scroll to position [0, 0]
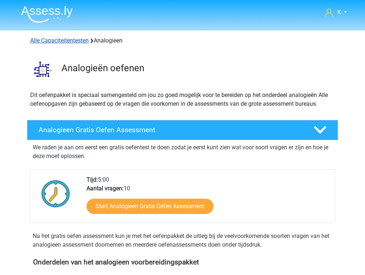
click at [59, 42] on link "Alle Capaciteitentesten" at bounding box center [59, 40] width 58 height 7
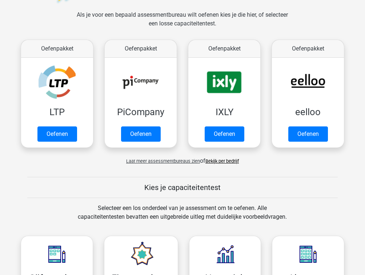
scroll to position [105, 0]
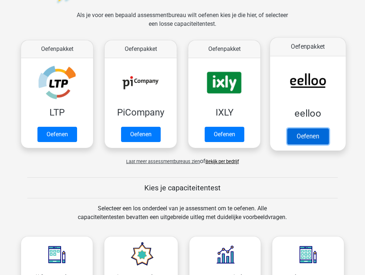
click at [306, 136] on link "Oefenen" at bounding box center [307, 136] width 41 height 16
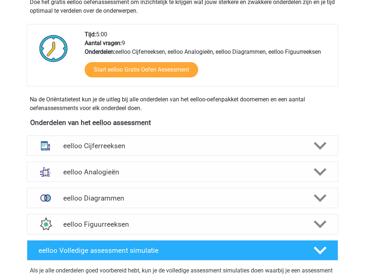
scroll to position [203, 0]
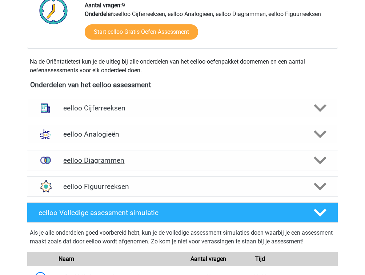
click at [147, 163] on h4 "eelloo Diagrammen" at bounding box center [182, 160] width 238 height 8
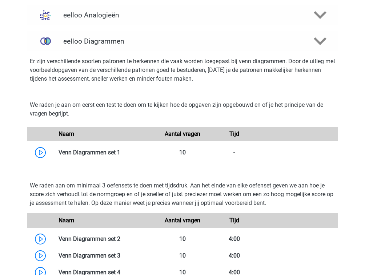
scroll to position [319, 0]
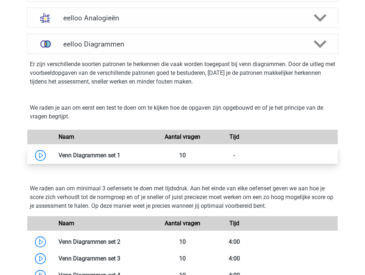
click at [120, 152] on link at bounding box center [120, 155] width 0 height 7
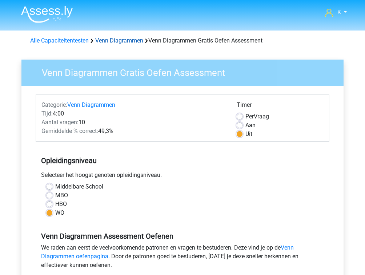
click at [113, 42] on link "Venn Diagrammen" at bounding box center [119, 40] width 48 height 7
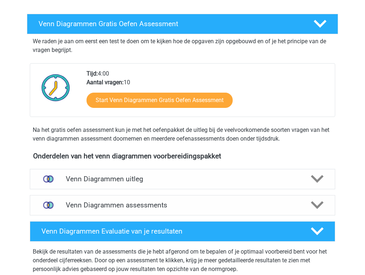
scroll to position [116, 0]
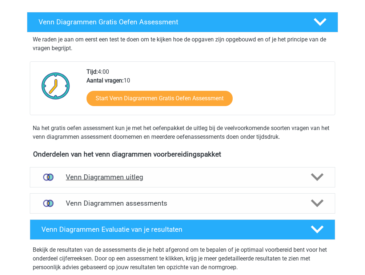
click at [129, 171] on div "Venn Diagrammen uitleg" at bounding box center [182, 177] width 305 height 20
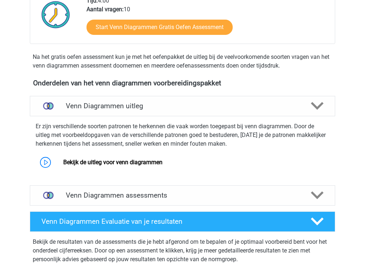
scroll to position [203, 0]
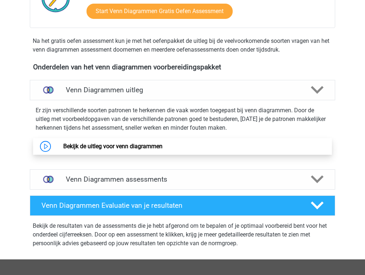
click at [119, 148] on link "Bekijk de uitleg voor venn diagrammen" at bounding box center [112, 146] width 99 height 7
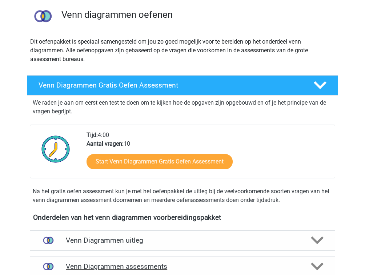
scroll to position [29, 0]
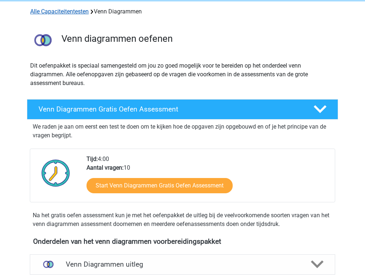
click at [77, 10] on link "Alle Capaciteitentesten" at bounding box center [59, 11] width 58 height 7
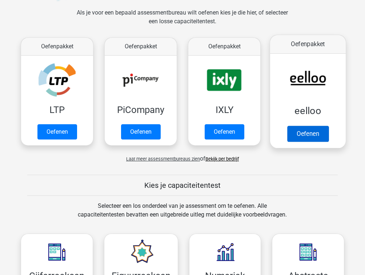
scroll to position [105, 0]
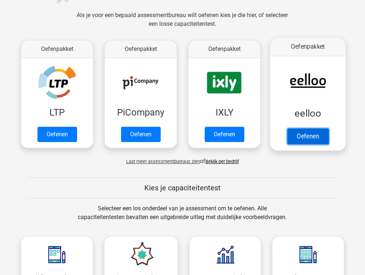
click at [308, 135] on link "Oefenen" at bounding box center [307, 136] width 41 height 16
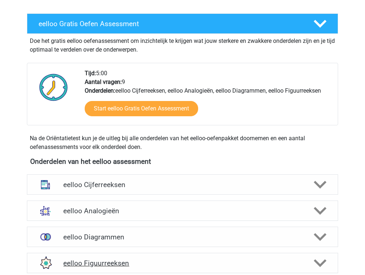
scroll to position [232, 0]
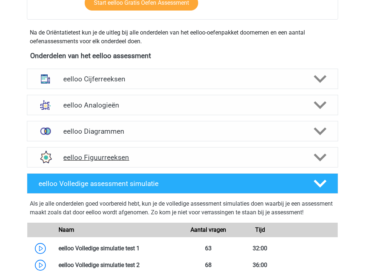
click at [141, 158] on h4 "eelloo Figuurreeksen" at bounding box center [182, 157] width 238 height 8
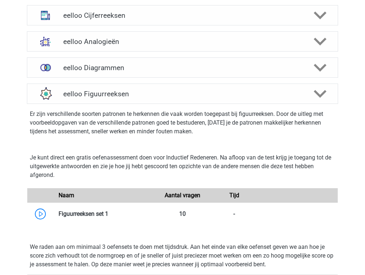
scroll to position [290, 0]
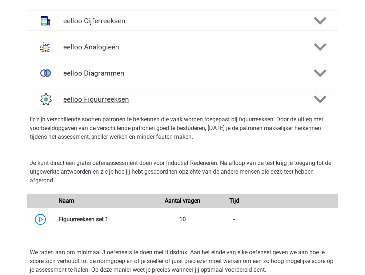
click at [104, 100] on h4 "eelloo Figuurreeksen" at bounding box center [182, 99] width 238 height 8
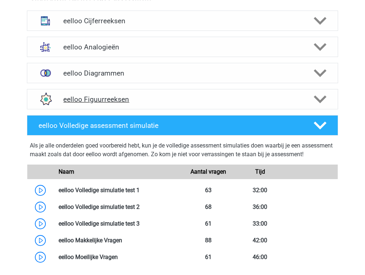
click at [103, 98] on h4 "eelloo Figuurreeksen" at bounding box center [182, 99] width 238 height 8
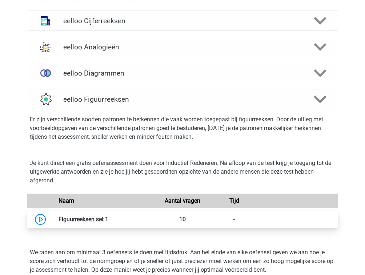
click at [108, 220] on link at bounding box center [108, 219] width 0 height 7
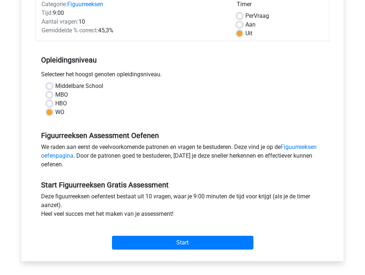
scroll to position [116, 0]
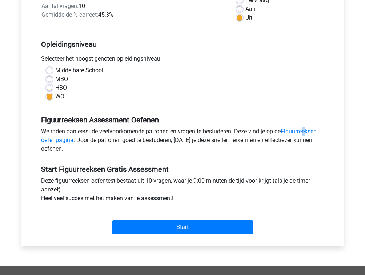
click at [307, 135] on div "We raden aan eerst de veelvoorkomende patronen en vragen te bestuderen. Deze vi…" at bounding box center [182, 141] width 293 height 29
click at [306, 132] on link "Figuurreeksen oefenpagina" at bounding box center [178, 136] width 275 height 16
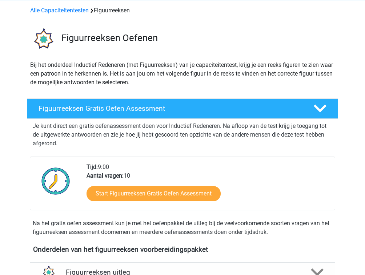
scroll to position [116, 0]
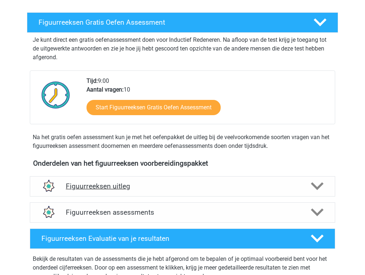
click at [158, 181] on div "Figuurreeksen uitleg" at bounding box center [182, 186] width 305 height 20
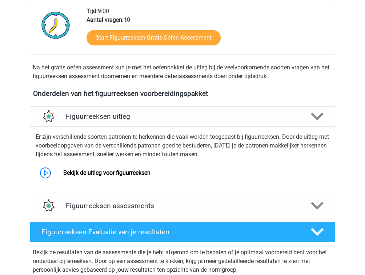
scroll to position [203, 0]
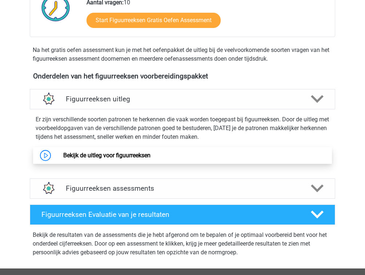
click at [131, 155] on link "Bekijk de uitleg voor figuurreeksen" at bounding box center [106, 155] width 87 height 7
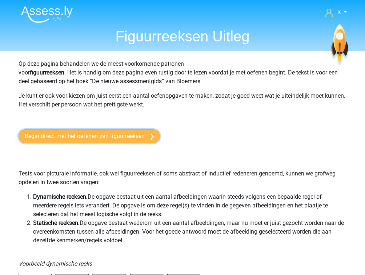
click at [118, 137] on link "Begin direct met het oefenen van figuurreeksen" at bounding box center [89, 136] width 141 height 14
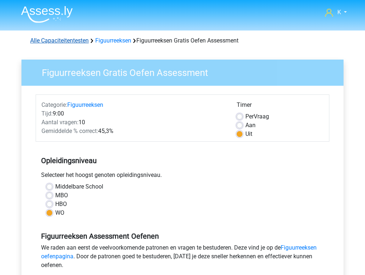
click at [50, 41] on link "Alle Capaciteitentesten" at bounding box center [59, 40] width 58 height 7
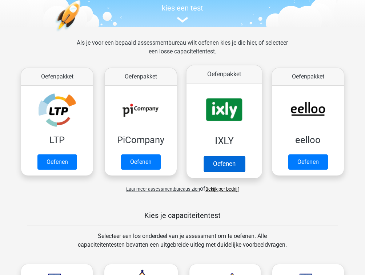
scroll to position [76, 0]
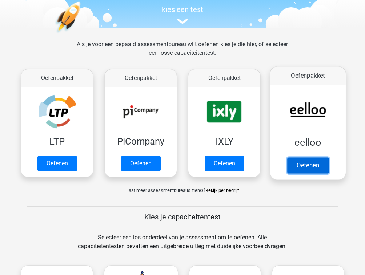
click at [315, 162] on link "Oefenen" at bounding box center [307, 165] width 41 height 16
click at [306, 167] on link "Oefenen" at bounding box center [307, 165] width 41 height 16
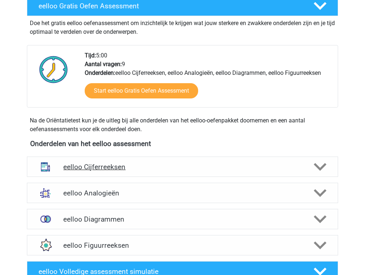
scroll to position [145, 0]
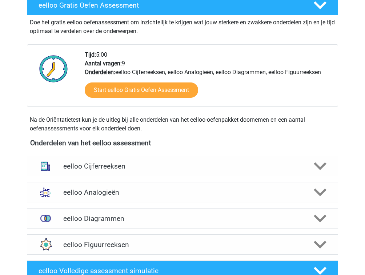
click at [133, 169] on h4 "eelloo Cijferreeksen" at bounding box center [182, 166] width 238 height 8
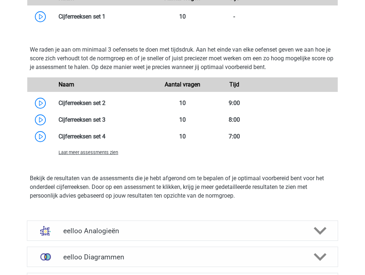
scroll to position [494, 0]
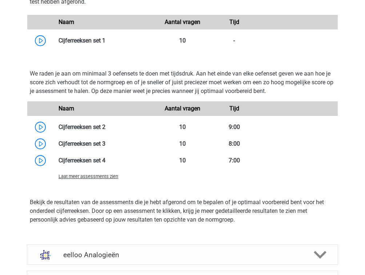
click at [108, 176] on span "Laat meer assessments zien" at bounding box center [88, 176] width 60 height 5
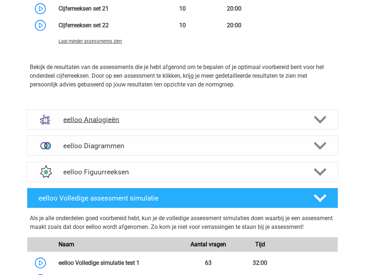
click at [103, 118] on h4 "eelloo Analogieën" at bounding box center [182, 119] width 238 height 8
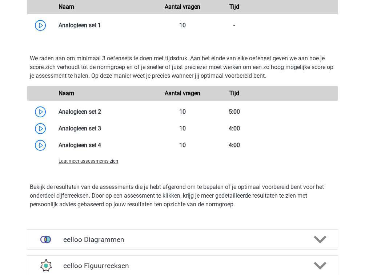
scroll to position [1336, 0]
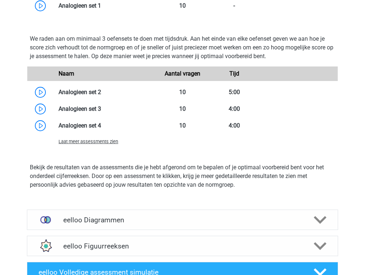
click at [95, 141] on span "Laat meer assessments zien" at bounding box center [88, 141] width 60 height 5
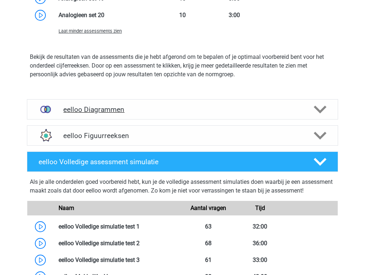
click at [118, 111] on h4 "eelloo Diagrammen" at bounding box center [182, 109] width 238 height 8
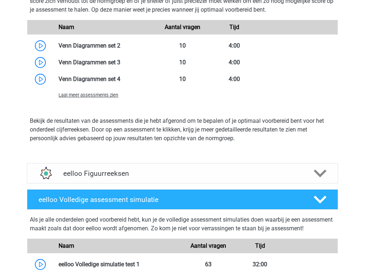
click at [108, 97] on span "Laat meer assessments zien" at bounding box center [88, 94] width 60 height 5
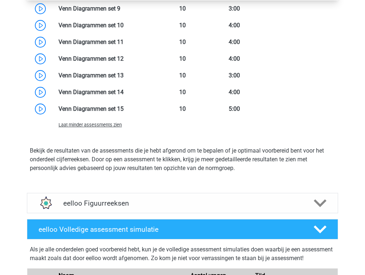
scroll to position [2178, 0]
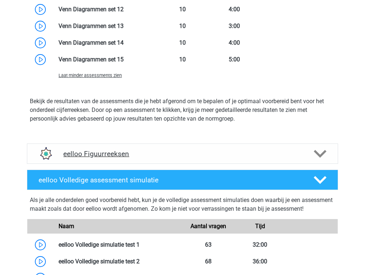
click at [118, 155] on h4 "eelloo Figuurreeksen" at bounding box center [182, 154] width 238 height 8
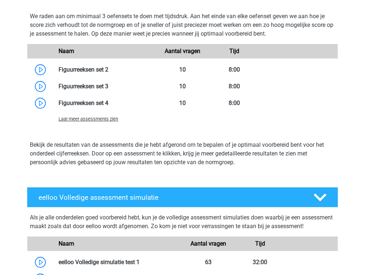
click at [108, 120] on span "Laat meer assessments zien" at bounding box center [88, 118] width 60 height 5
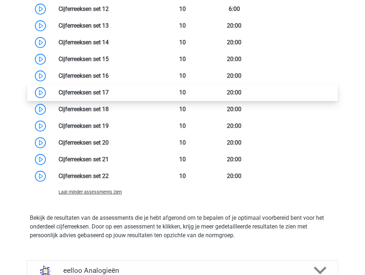
scroll to position [784, 0]
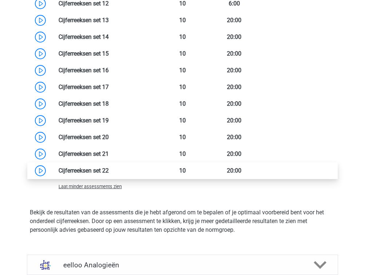
click at [109, 170] on link at bounding box center [109, 170] width 0 height 7
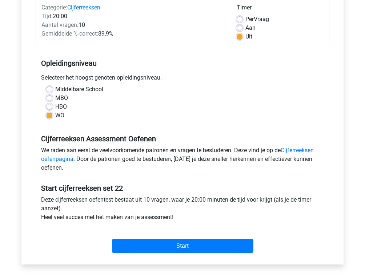
scroll to position [87, 0]
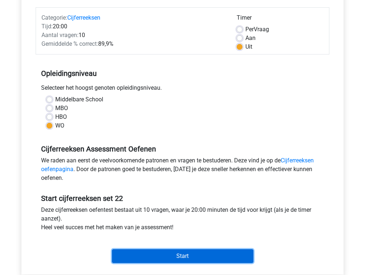
click at [152, 257] on input "Start" at bounding box center [182, 256] width 141 height 14
